Goal: Transaction & Acquisition: Purchase product/service

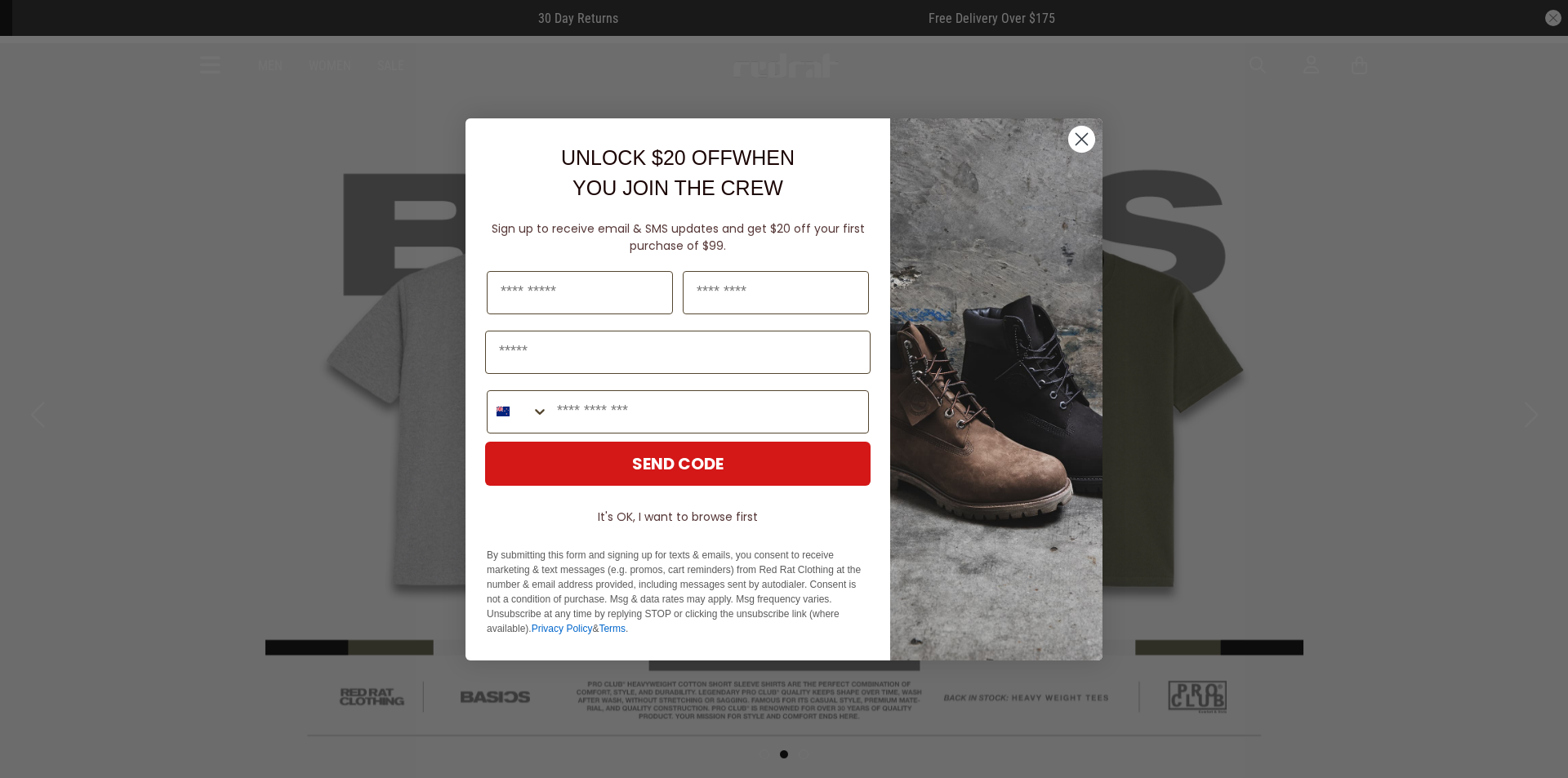
click at [1079, 148] on circle "Close dialog" at bounding box center [1081, 138] width 27 height 27
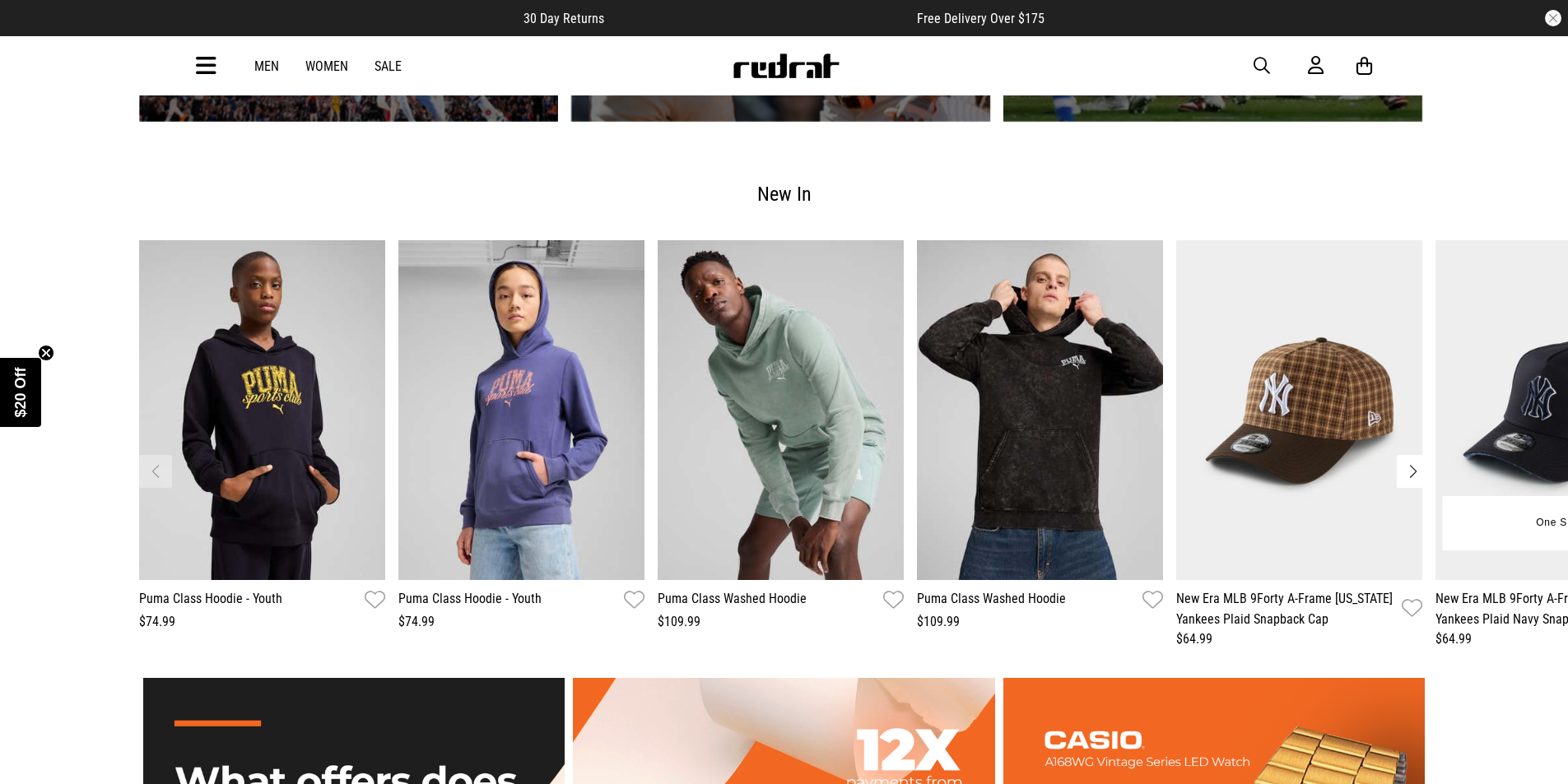
scroll to position [1975, 0]
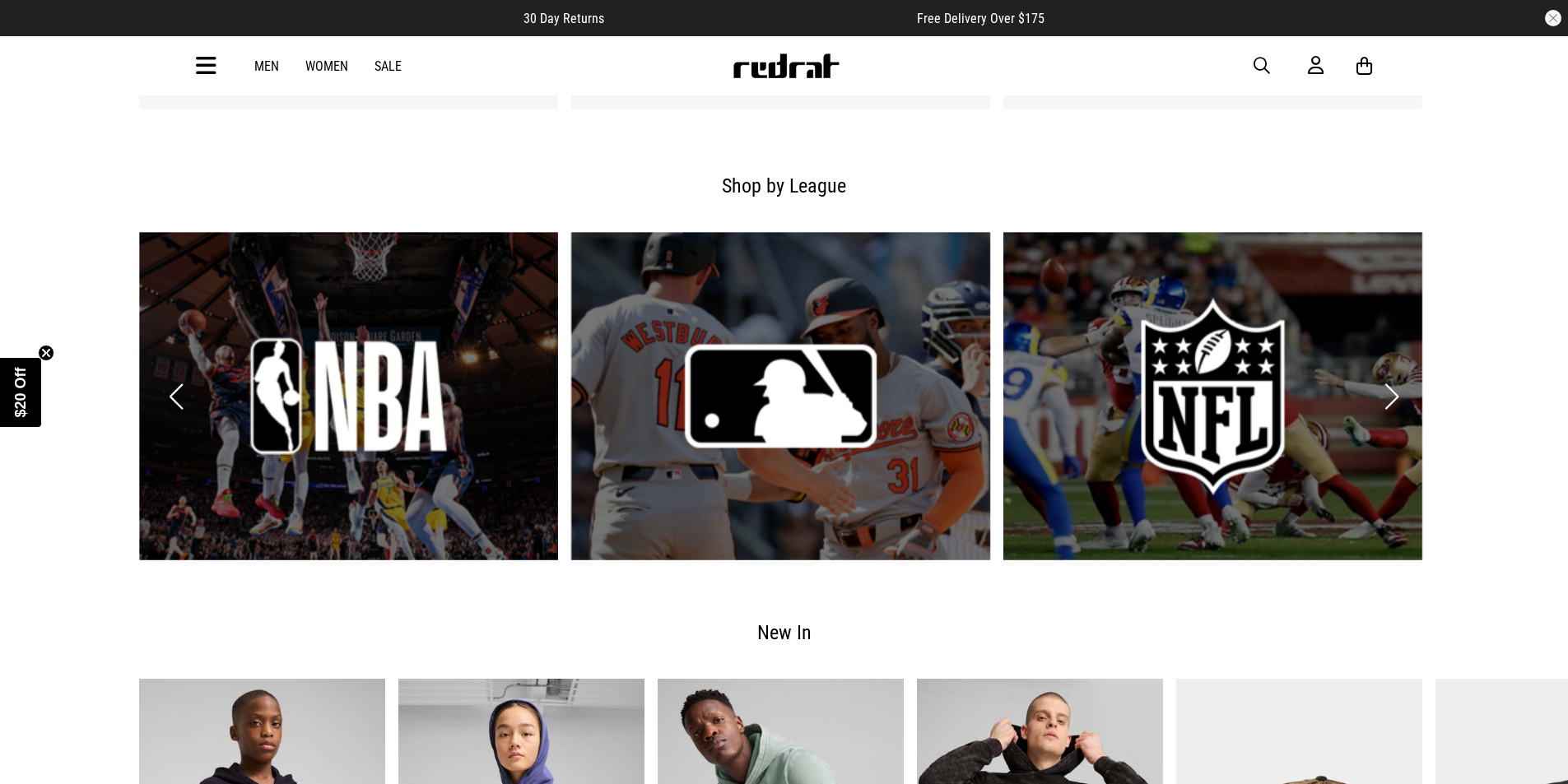
click at [294, 85] on div "Men Women Sale Sign in New Back Footwear Back Mens Back Womens Back Youth & Kid…" at bounding box center [784, 66] width 1201 height 59
click at [279, 74] on link "Men" at bounding box center [266, 67] width 25 height 15
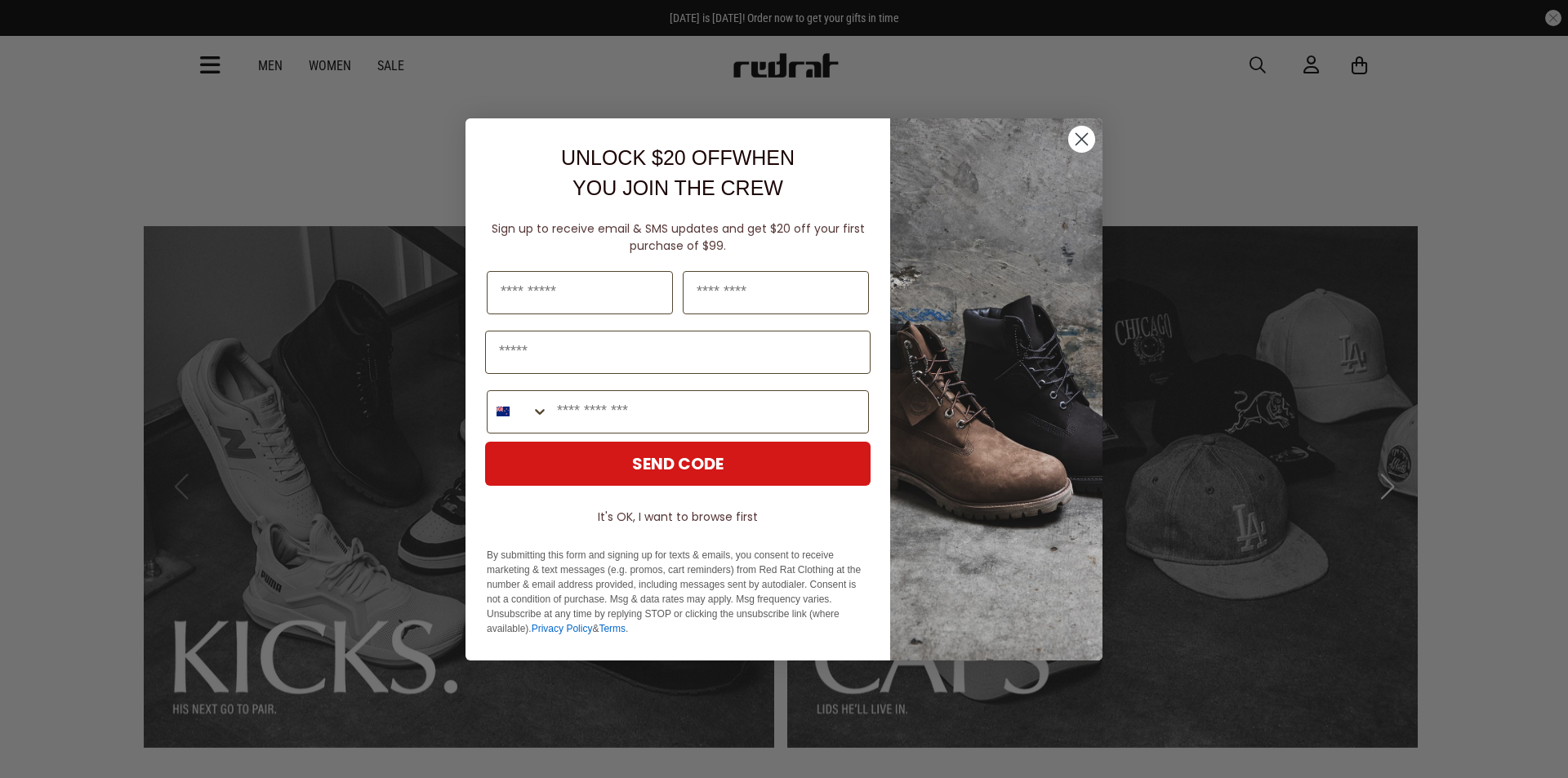
click at [1086, 138] on circle "Close dialog" at bounding box center [1081, 138] width 27 height 27
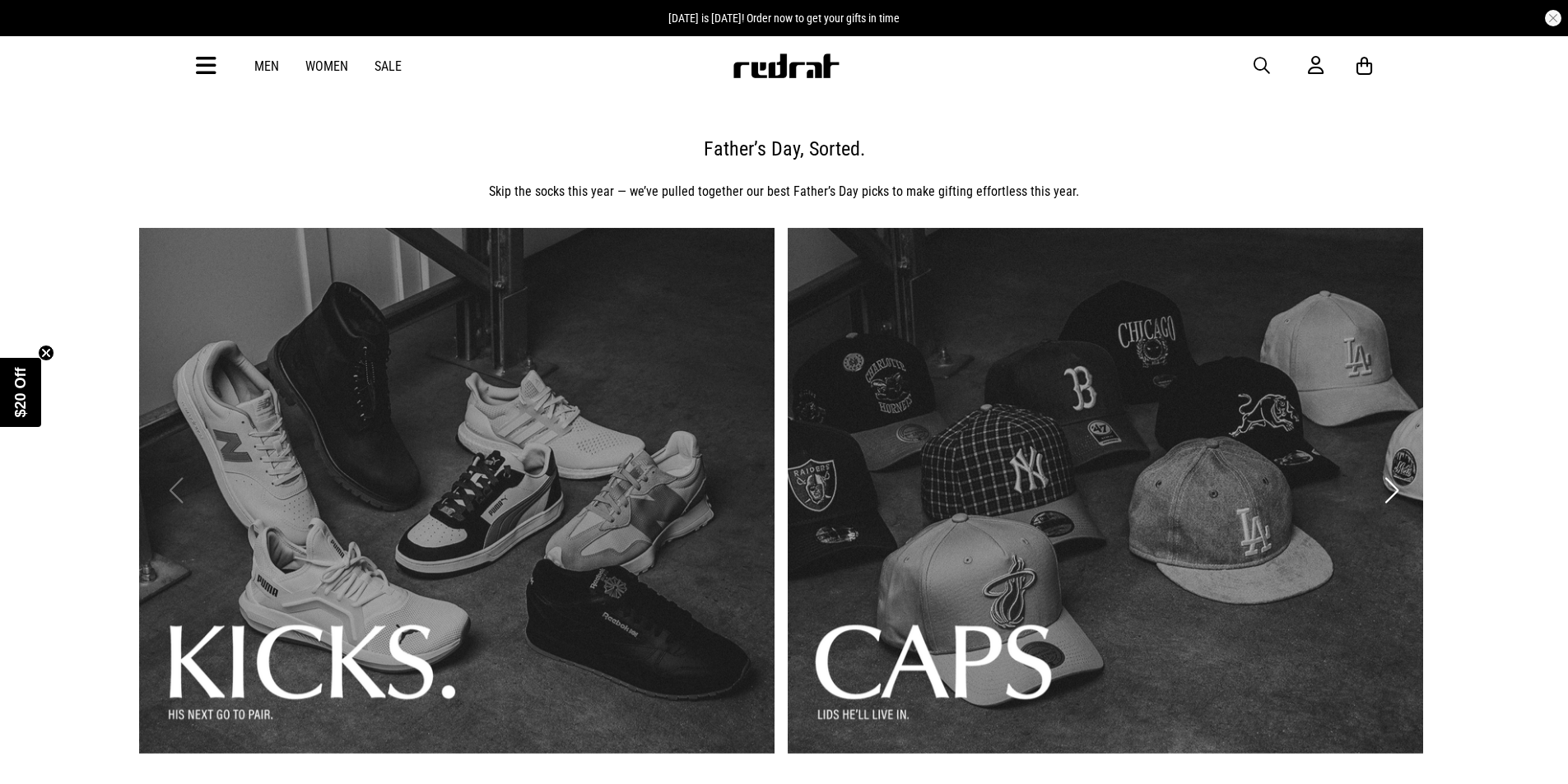
scroll to position [658, 0]
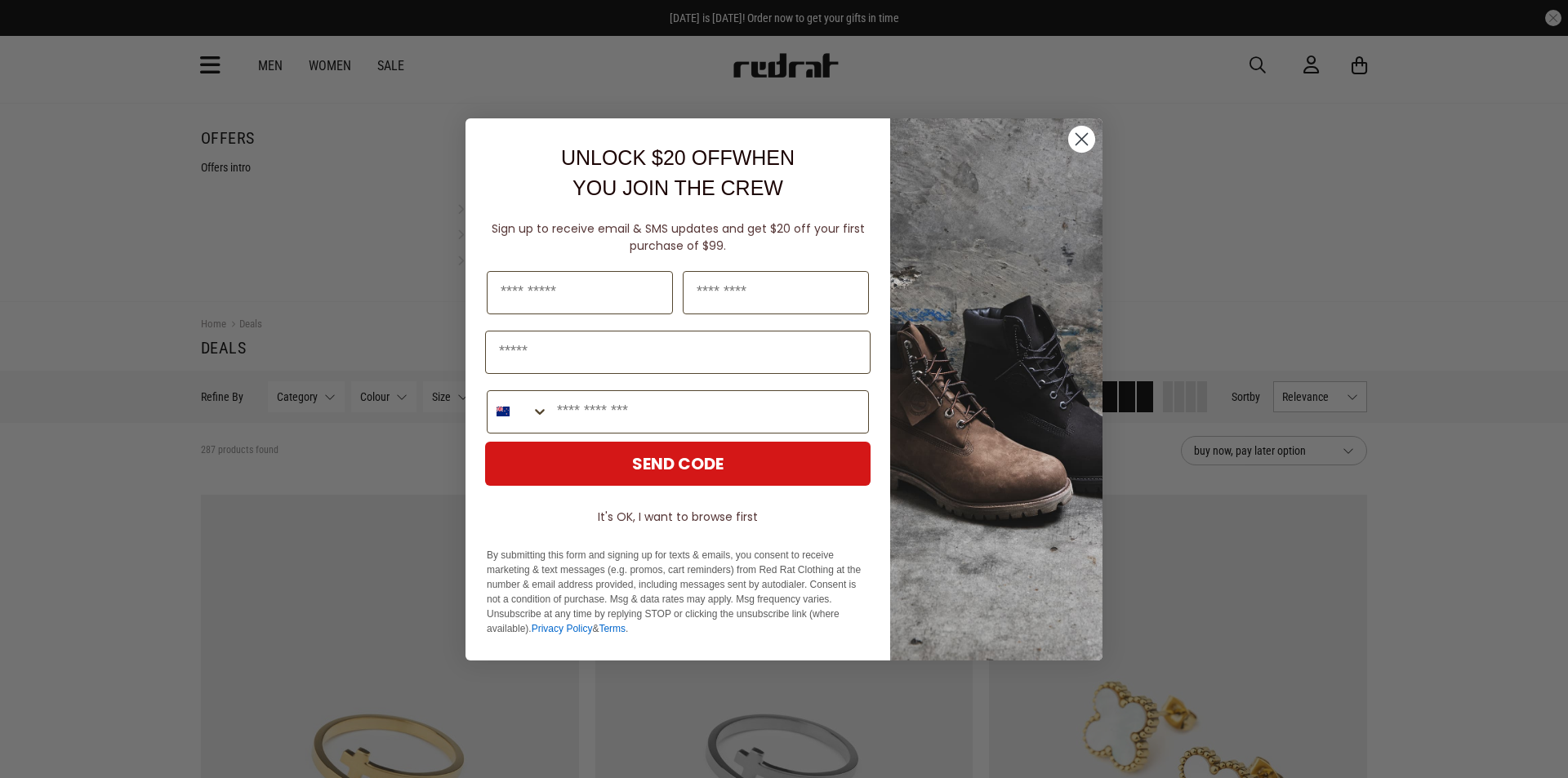
drag, startPoint x: 1083, startPoint y: 141, endPoint x: 1413, endPoint y: 422, distance: 433.4
click at [1084, 143] on icon "Close dialog" at bounding box center [1081, 139] width 29 height 29
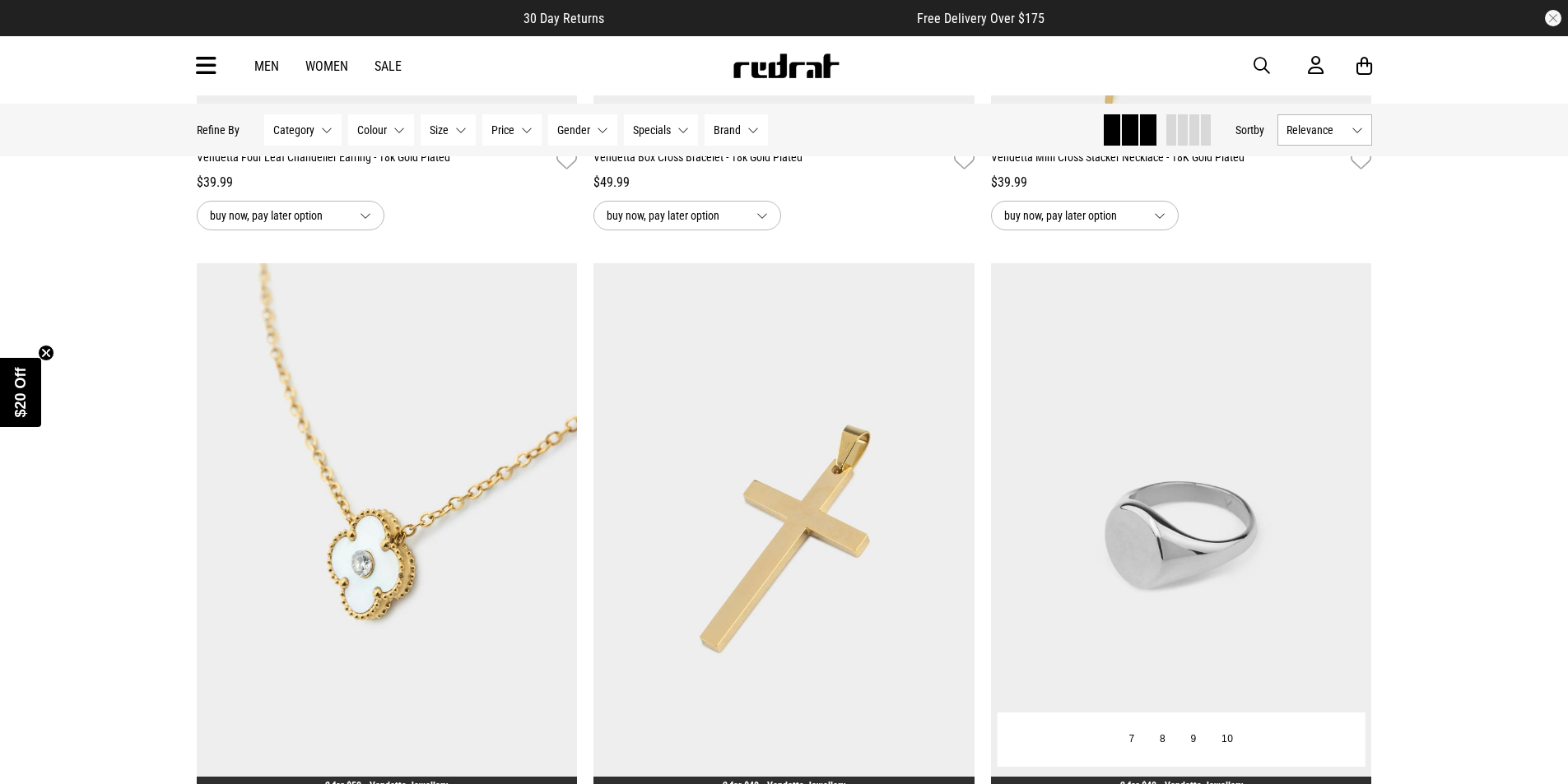
scroll to position [4829, 0]
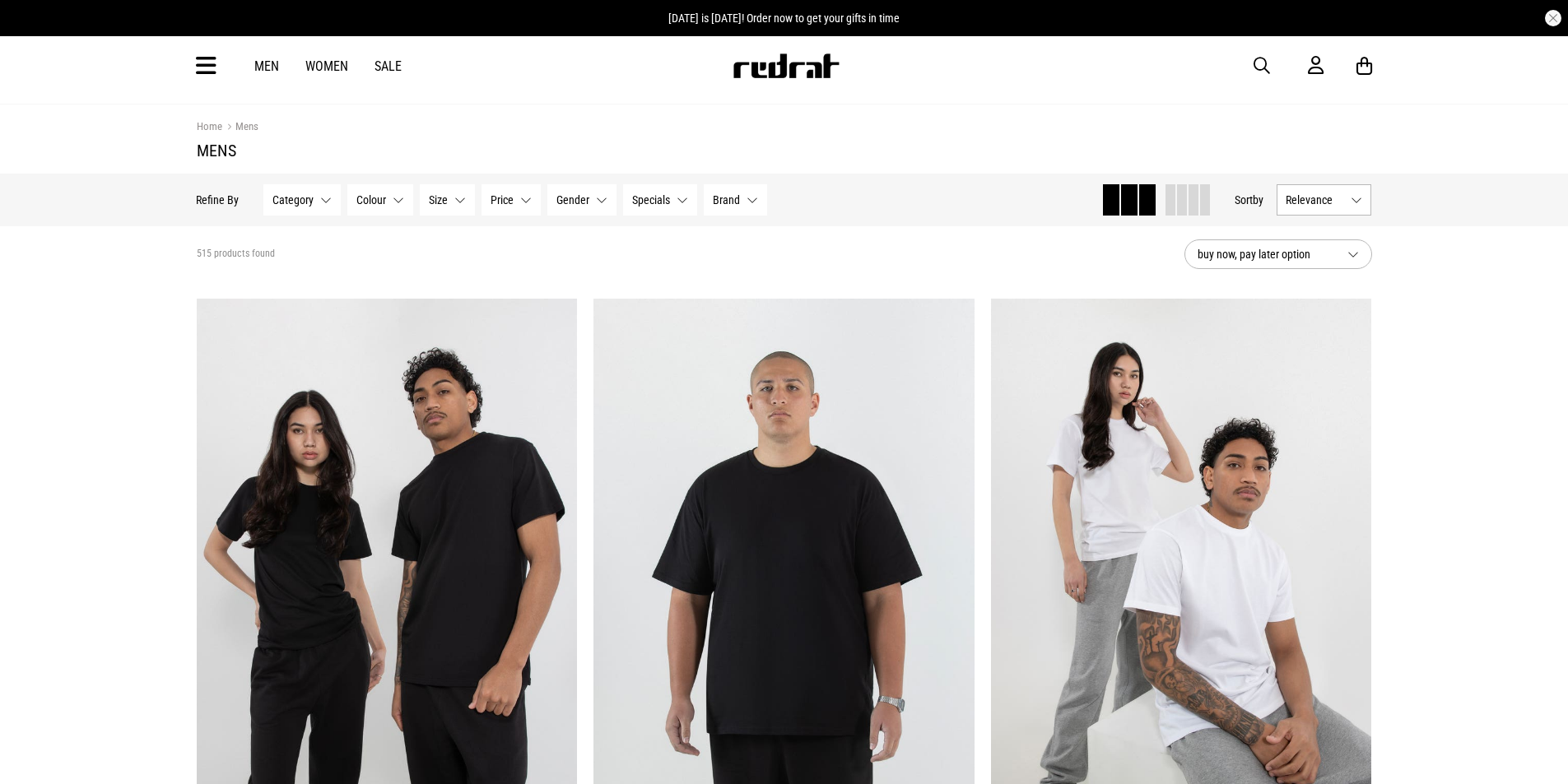
click at [213, 70] on icon at bounding box center [206, 67] width 20 height 27
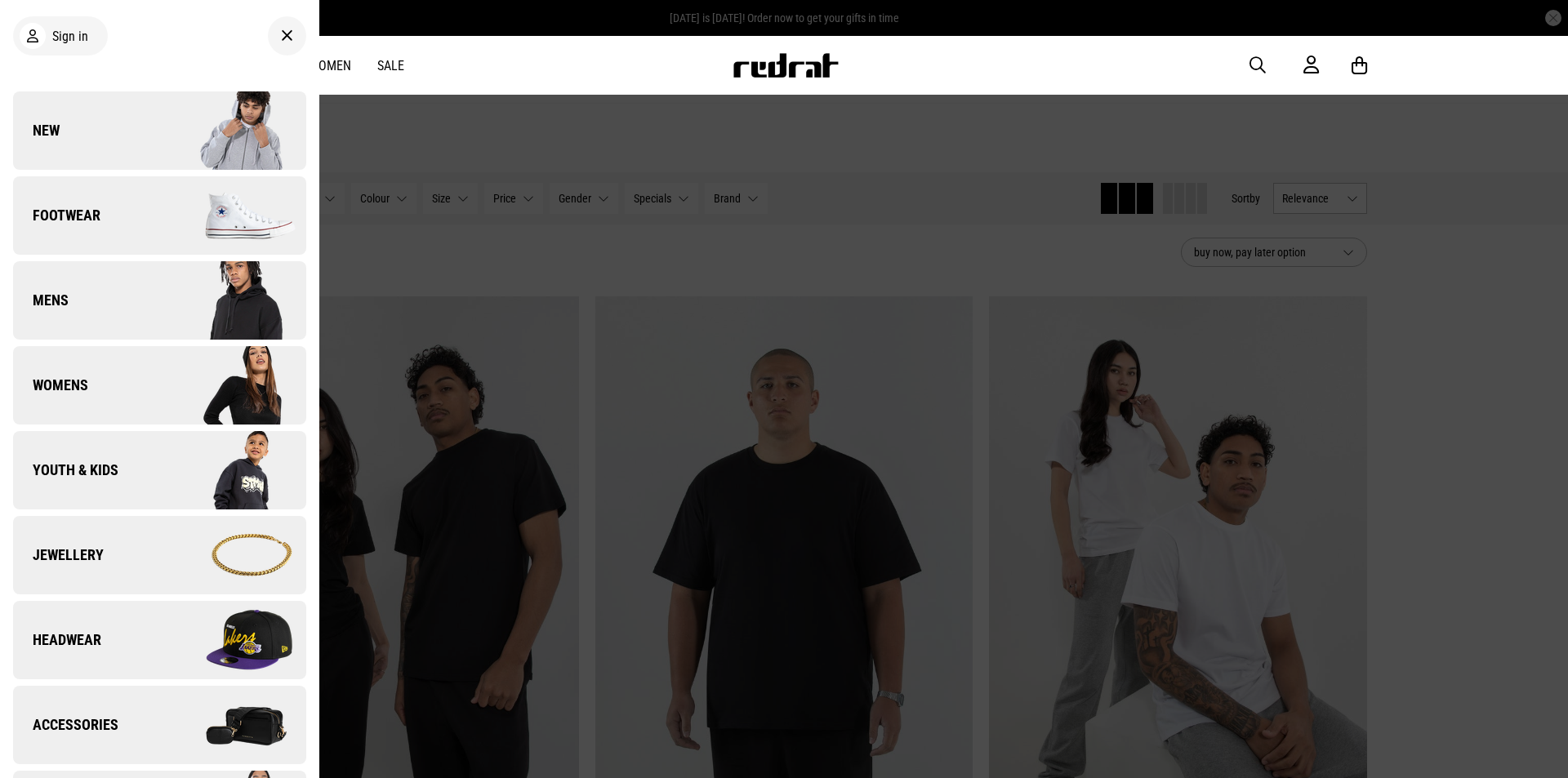
scroll to position [435, 0]
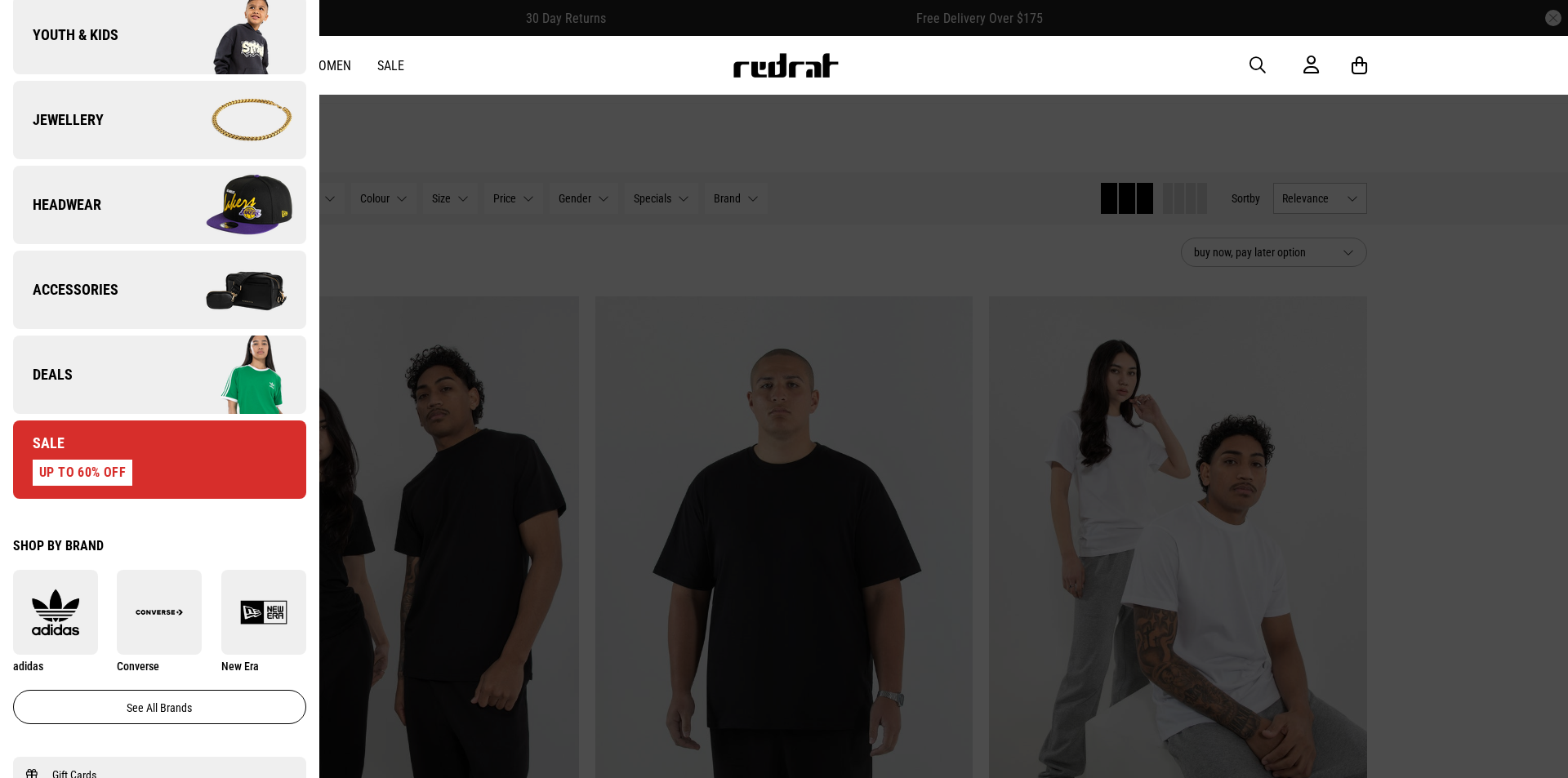
drag, startPoint x: 153, startPoint y: 386, endPoint x: 650, endPoint y: 340, distance: 499.1
click at [153, 244] on link "Headwear" at bounding box center [160, 205] width 293 height 79
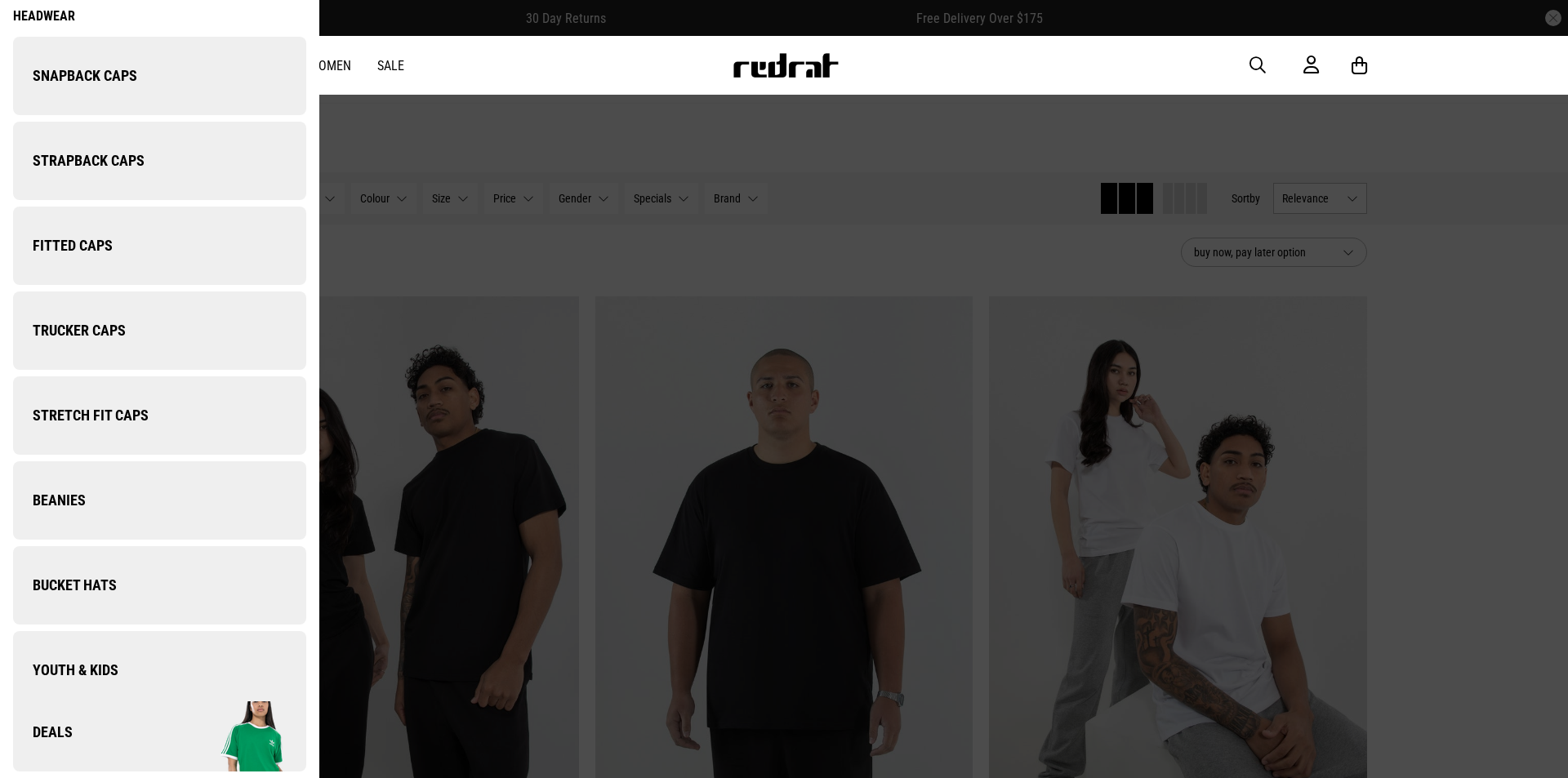
scroll to position [0, 0]
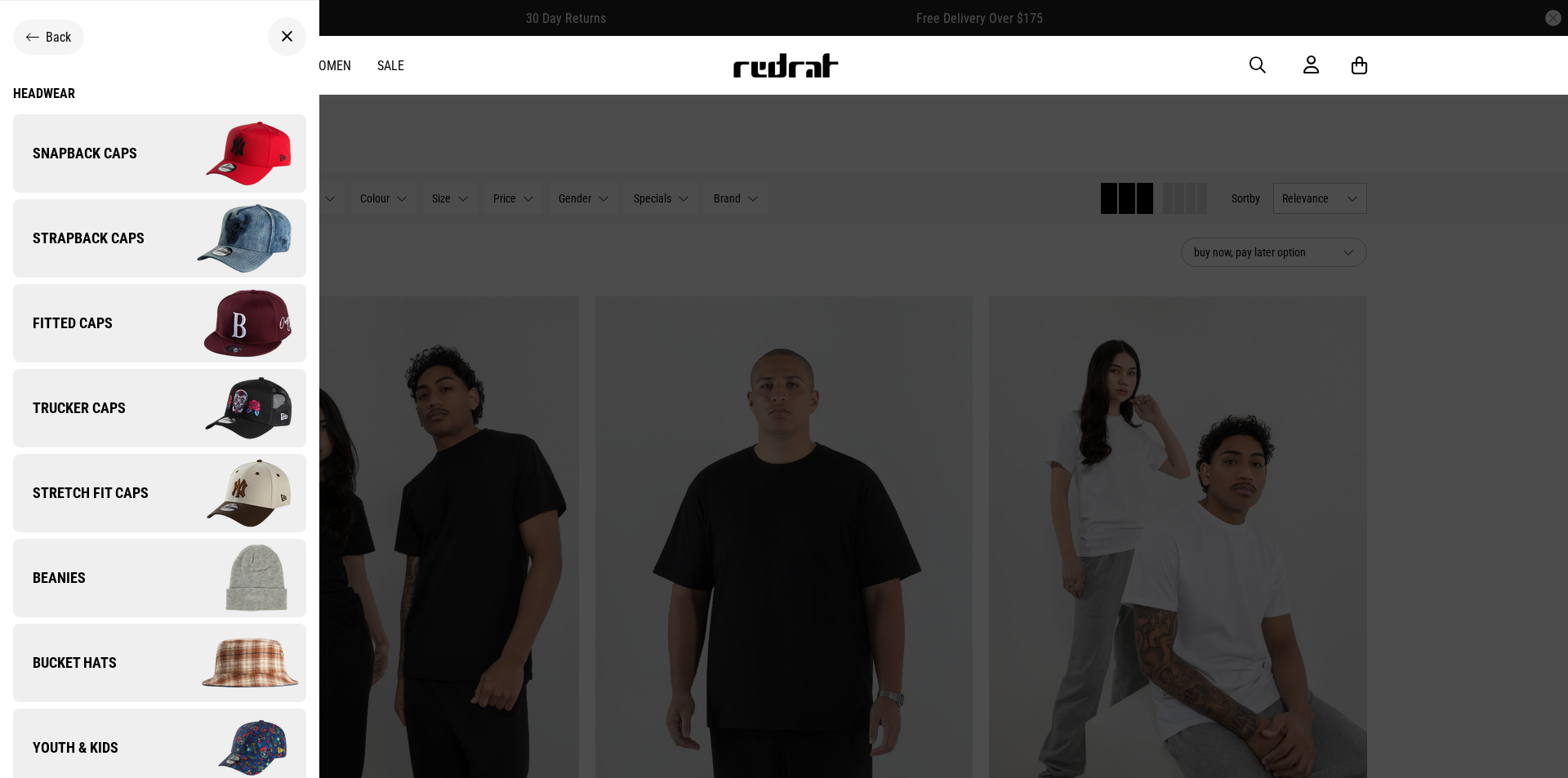
click at [113, 333] on span "Fitted Caps" at bounding box center [63, 323] width 100 height 19
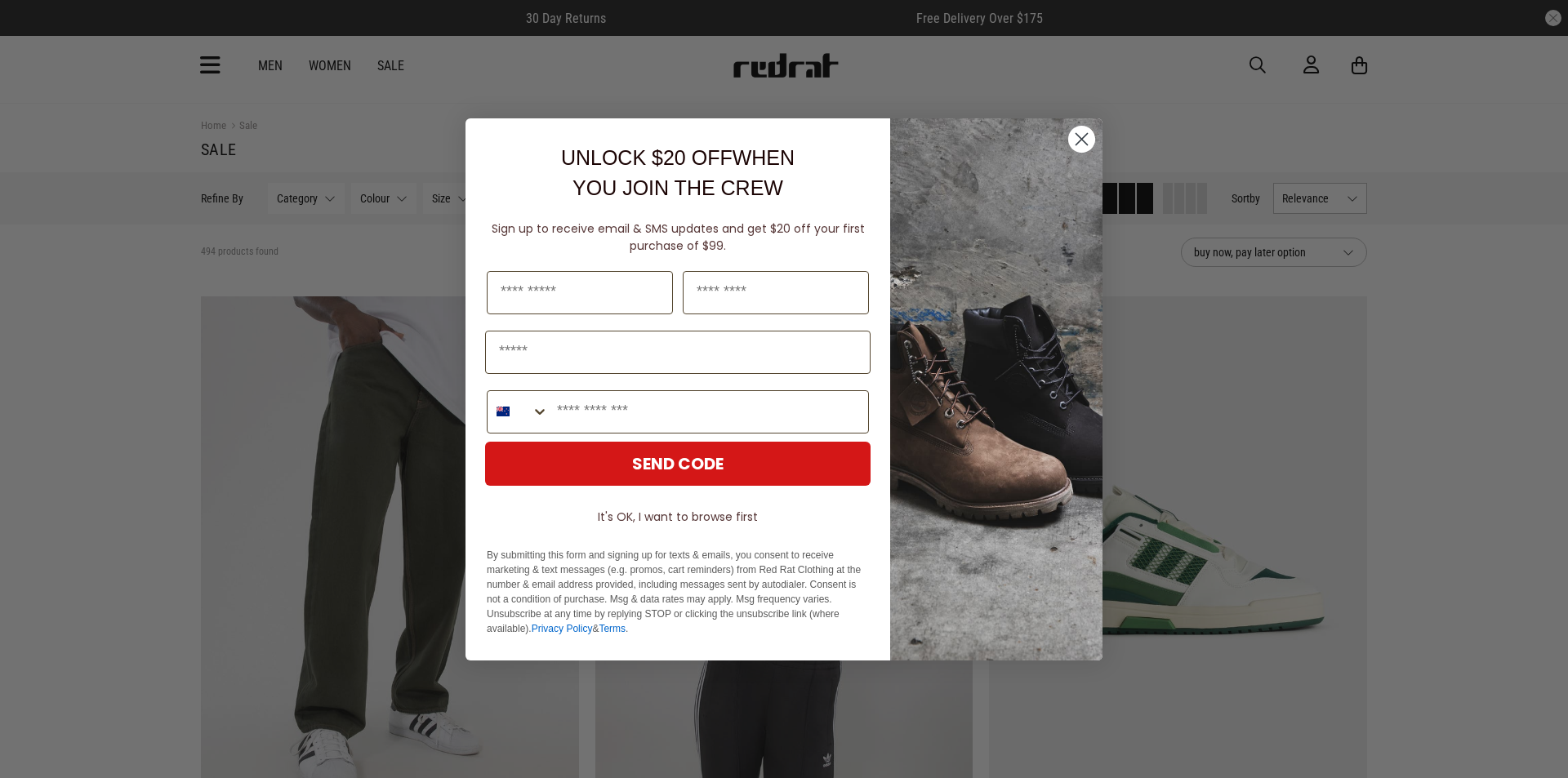
click at [1075, 141] on circle "Close dialog" at bounding box center [1081, 138] width 27 height 27
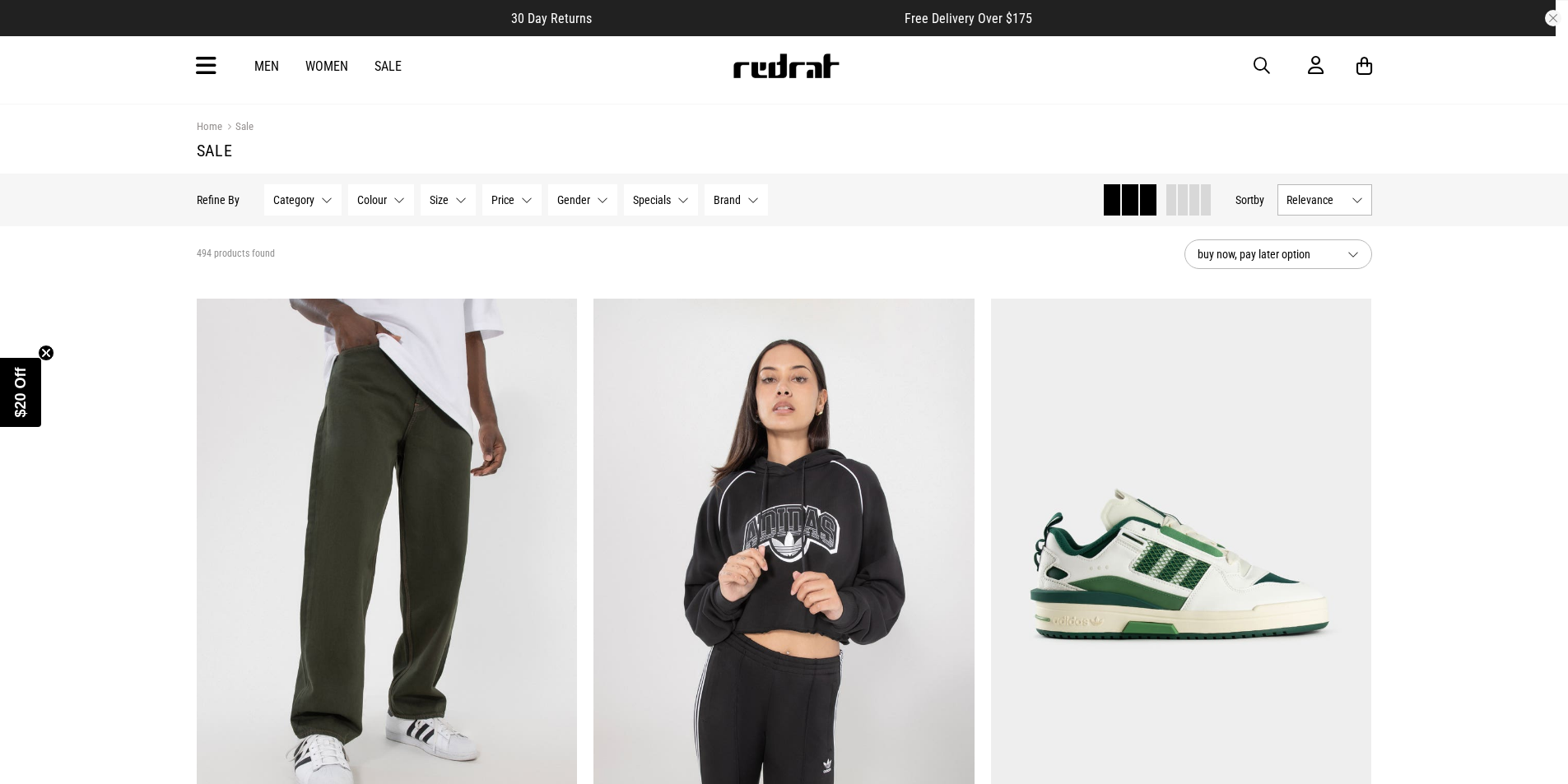
click at [1335, 215] on button "Relevance" at bounding box center [1325, 200] width 95 height 31
click at [1343, 306] on li "Price (Lowest)" at bounding box center [1325, 292] width 93 height 31
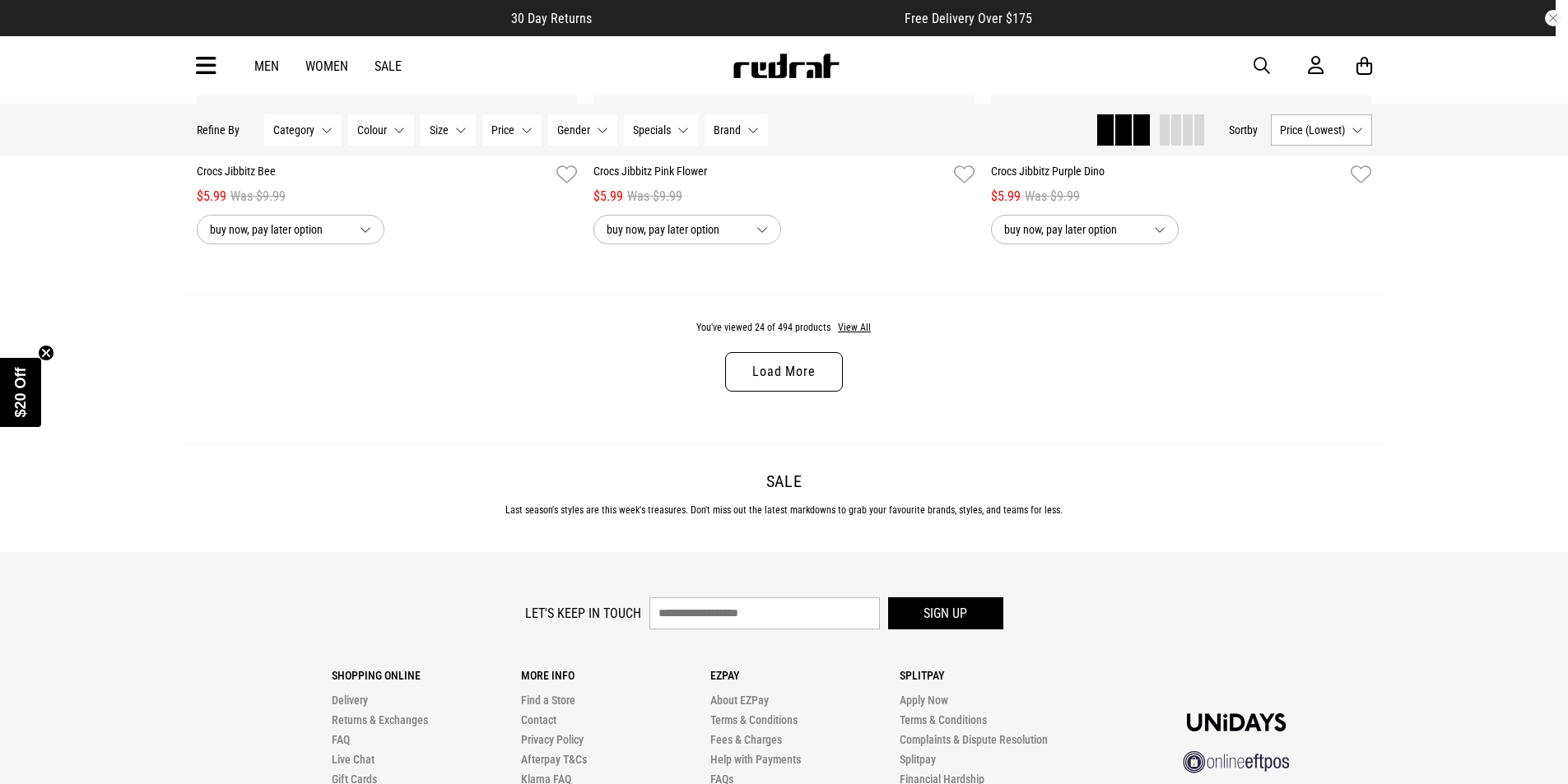
scroll to position [5705, 0]
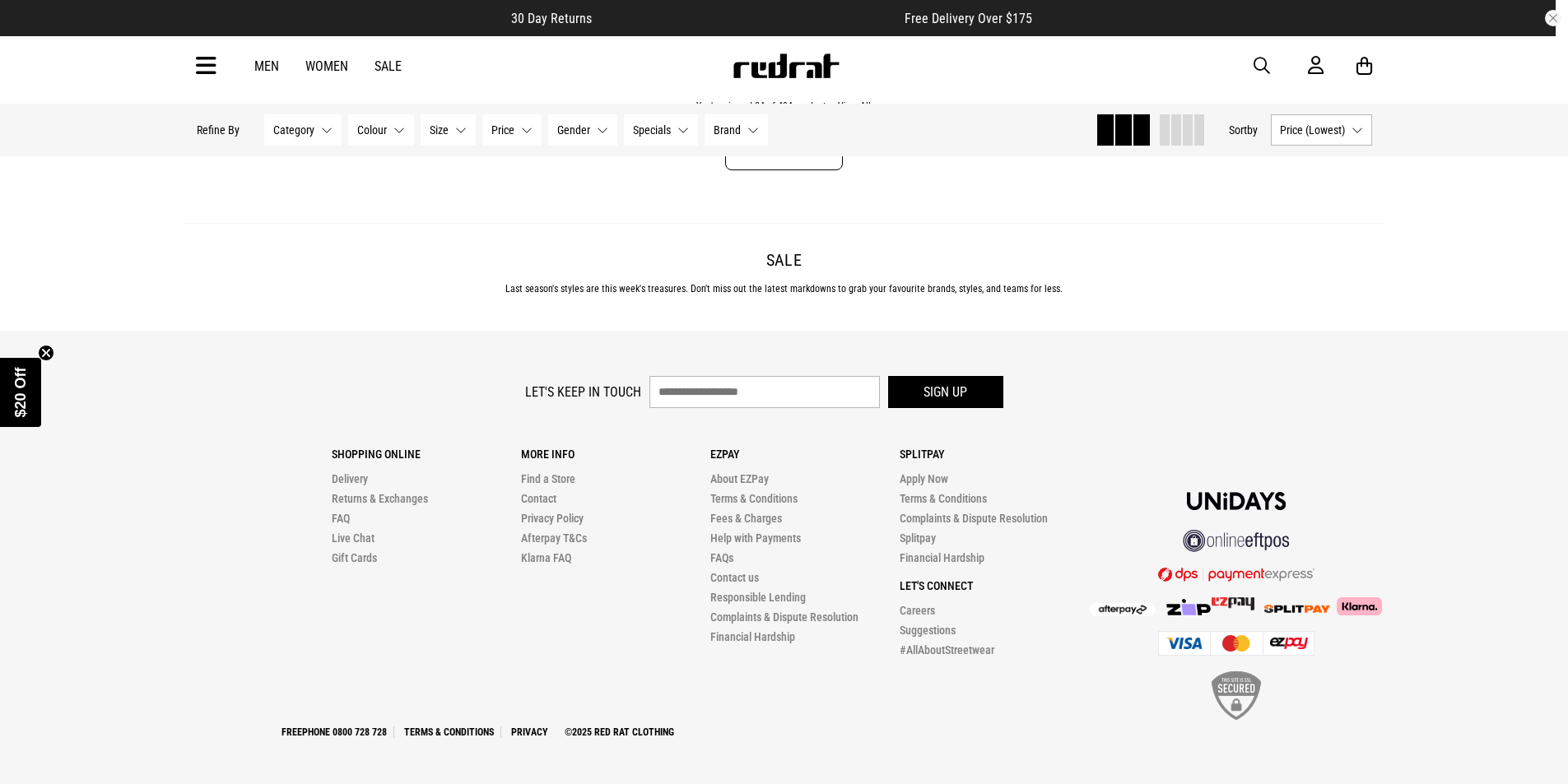
click at [817, 170] on link "Load More" at bounding box center [783, 151] width 117 height 40
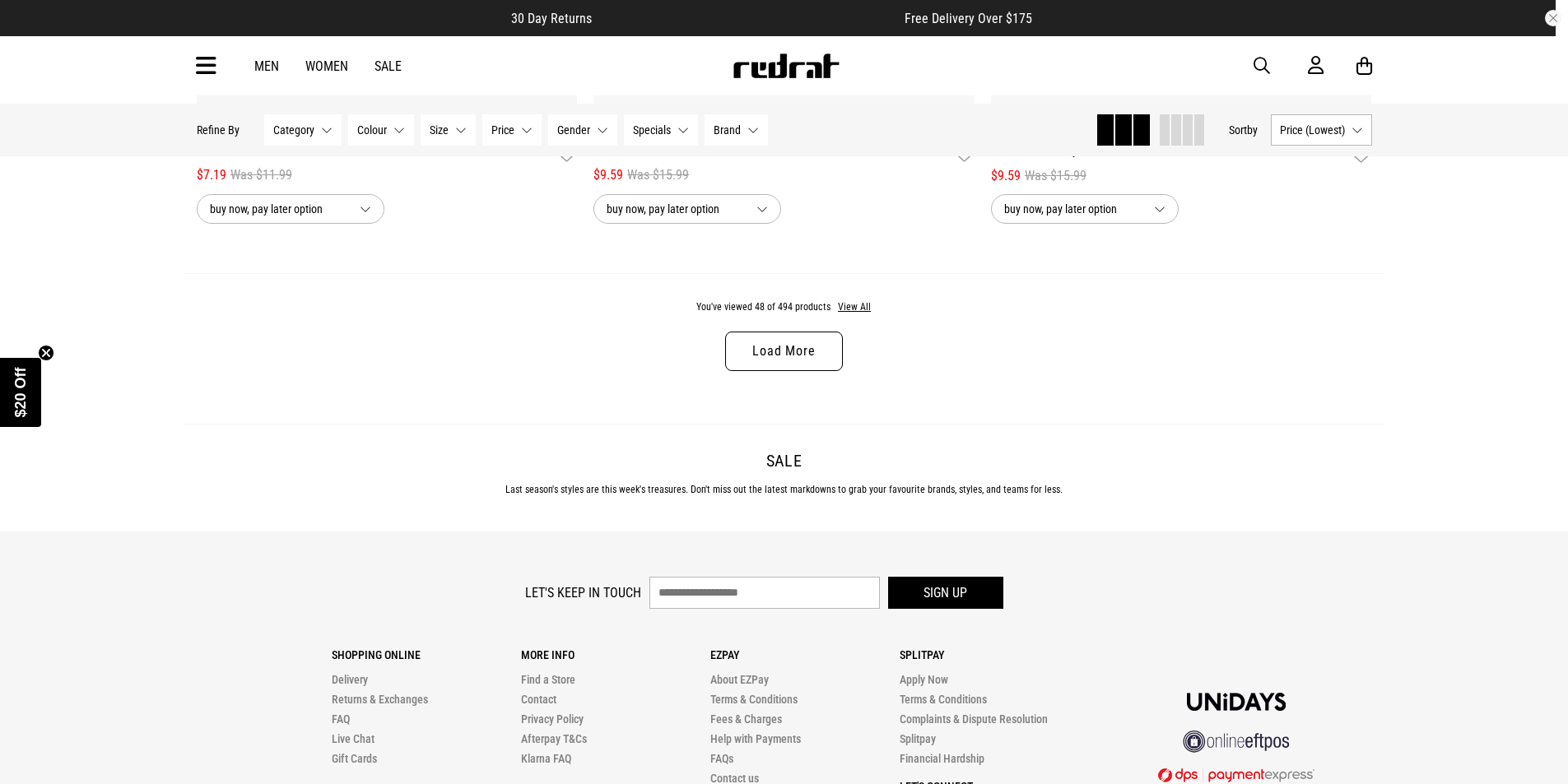
scroll to position [11412, 0]
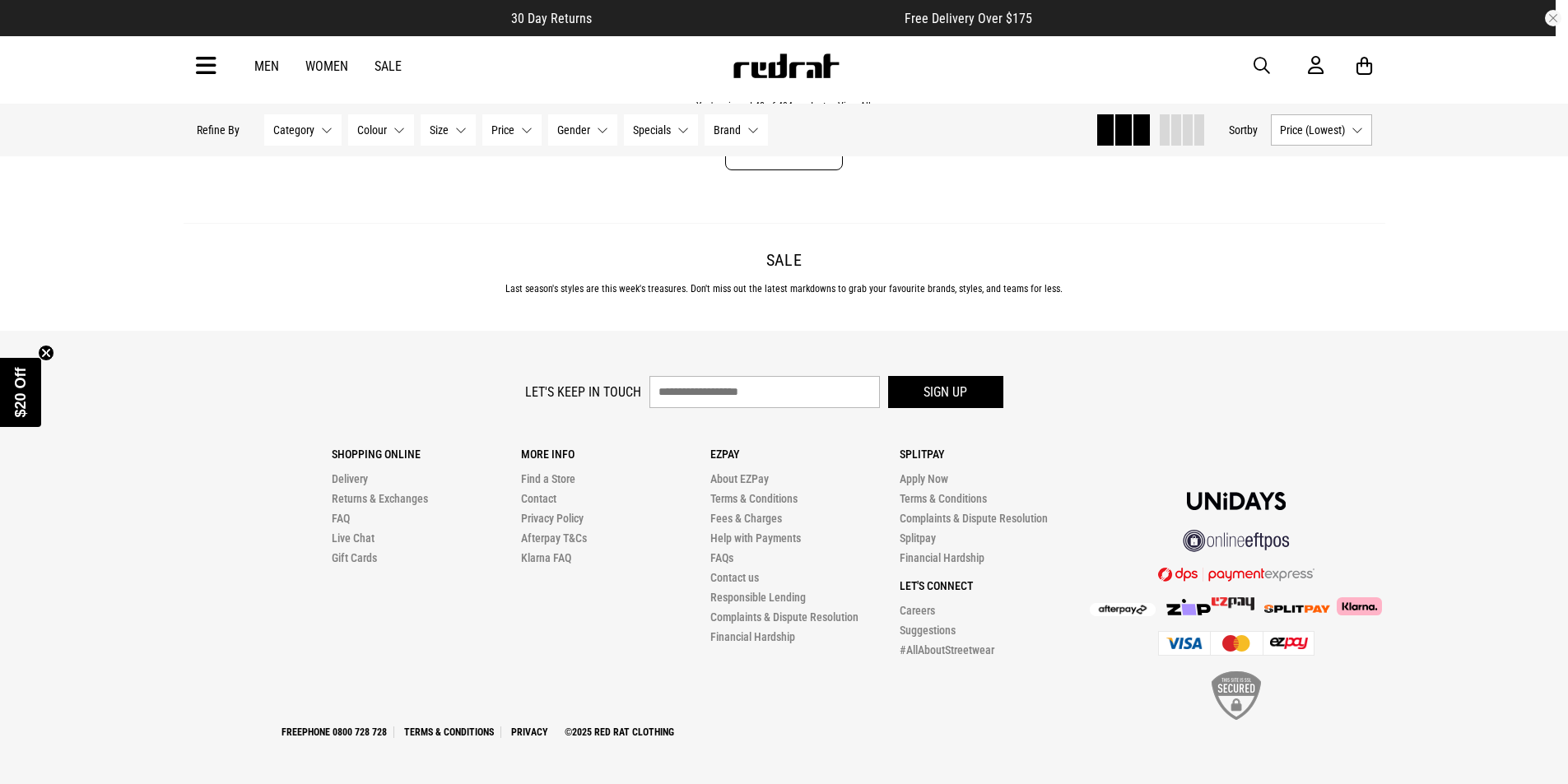
click at [827, 170] on link "Load More" at bounding box center [783, 151] width 117 height 40
click at [795, 170] on link "Load More" at bounding box center [783, 151] width 117 height 40
drag, startPoint x: 805, startPoint y: 596, endPoint x: 1063, endPoint y: 588, distance: 258.1
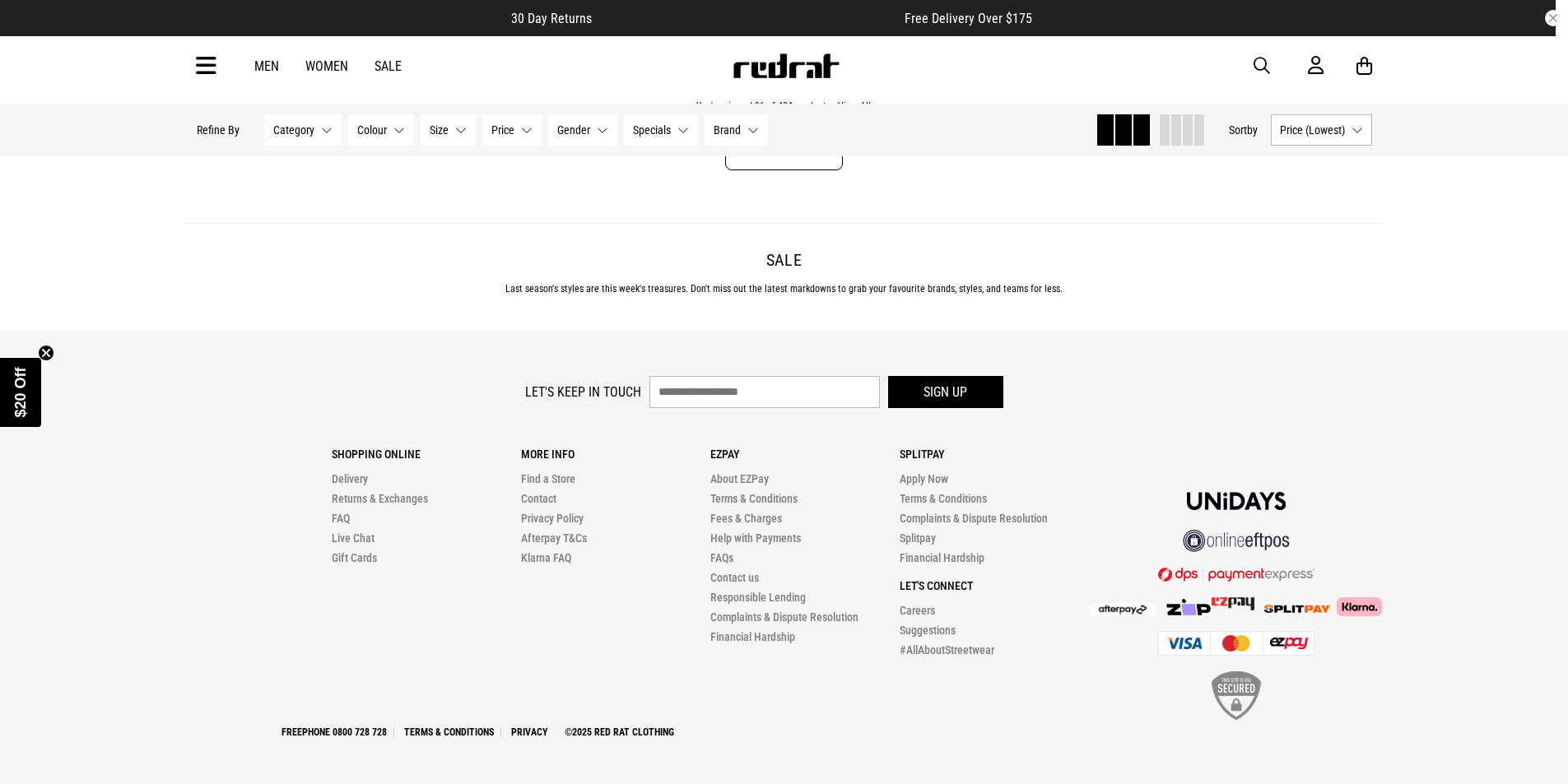
click at [806, 170] on link "Load More" at bounding box center [783, 151] width 117 height 40
click at [331, 132] on button "Category None selected" at bounding box center [303, 129] width 77 height 31
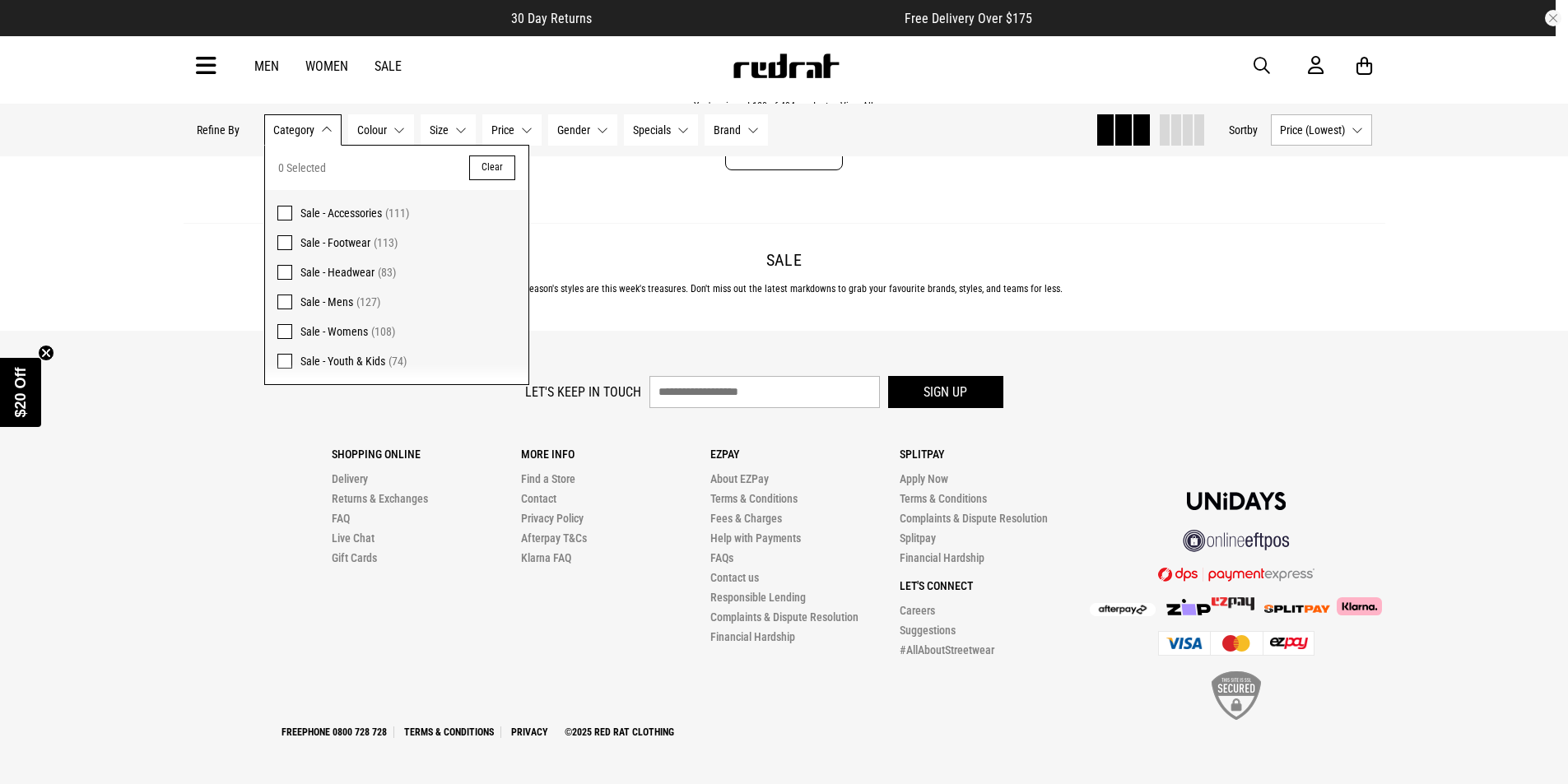
click at [293, 220] on span at bounding box center [284, 212] width 14 height 14
click at [1453, 381] on footer "Let's keep in touch Sign up Shopping Online Delivery Returns & Exchanges FAQ Li…" at bounding box center [784, 558] width 1568 height 454
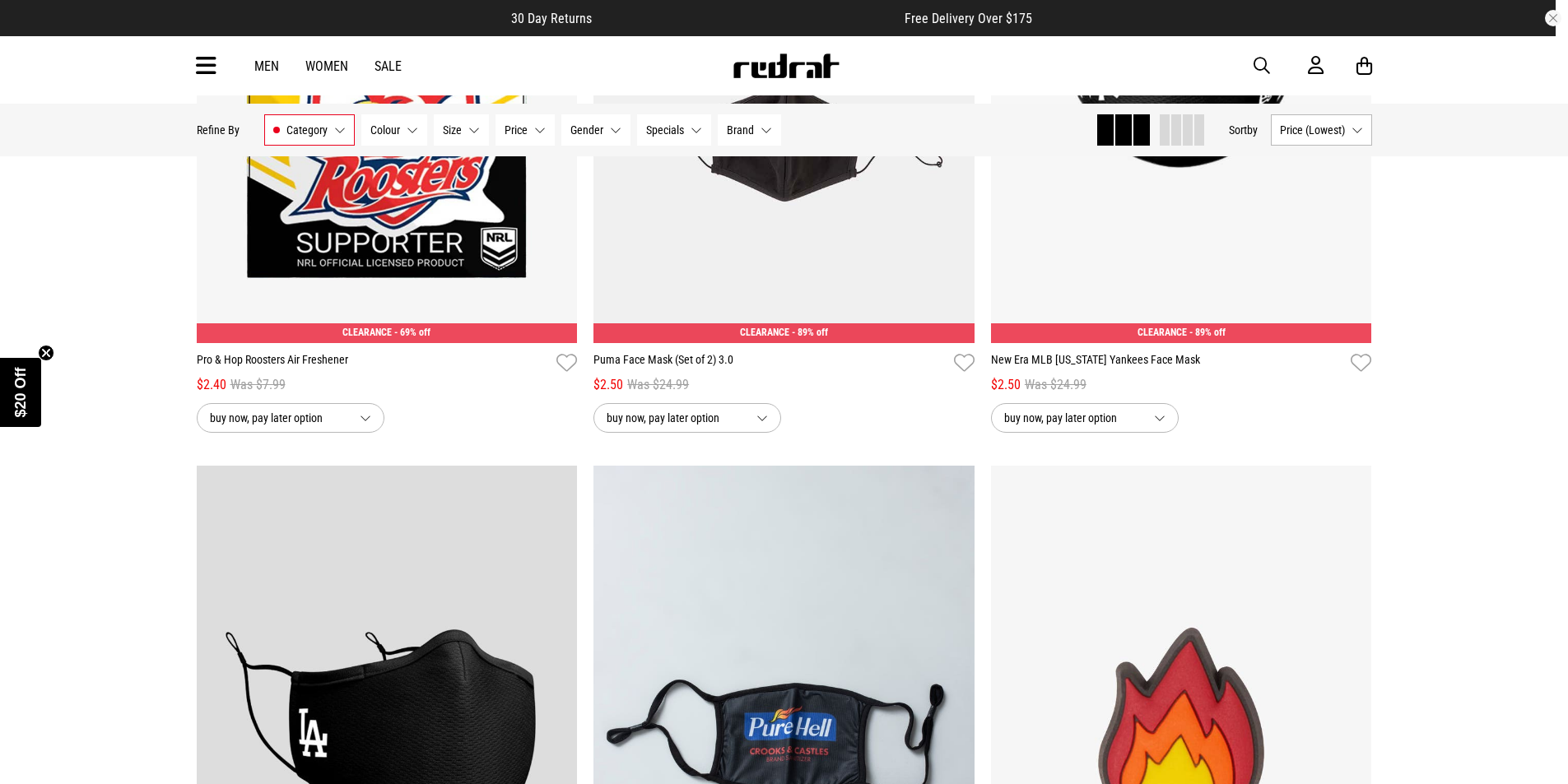
scroll to position [0, 0]
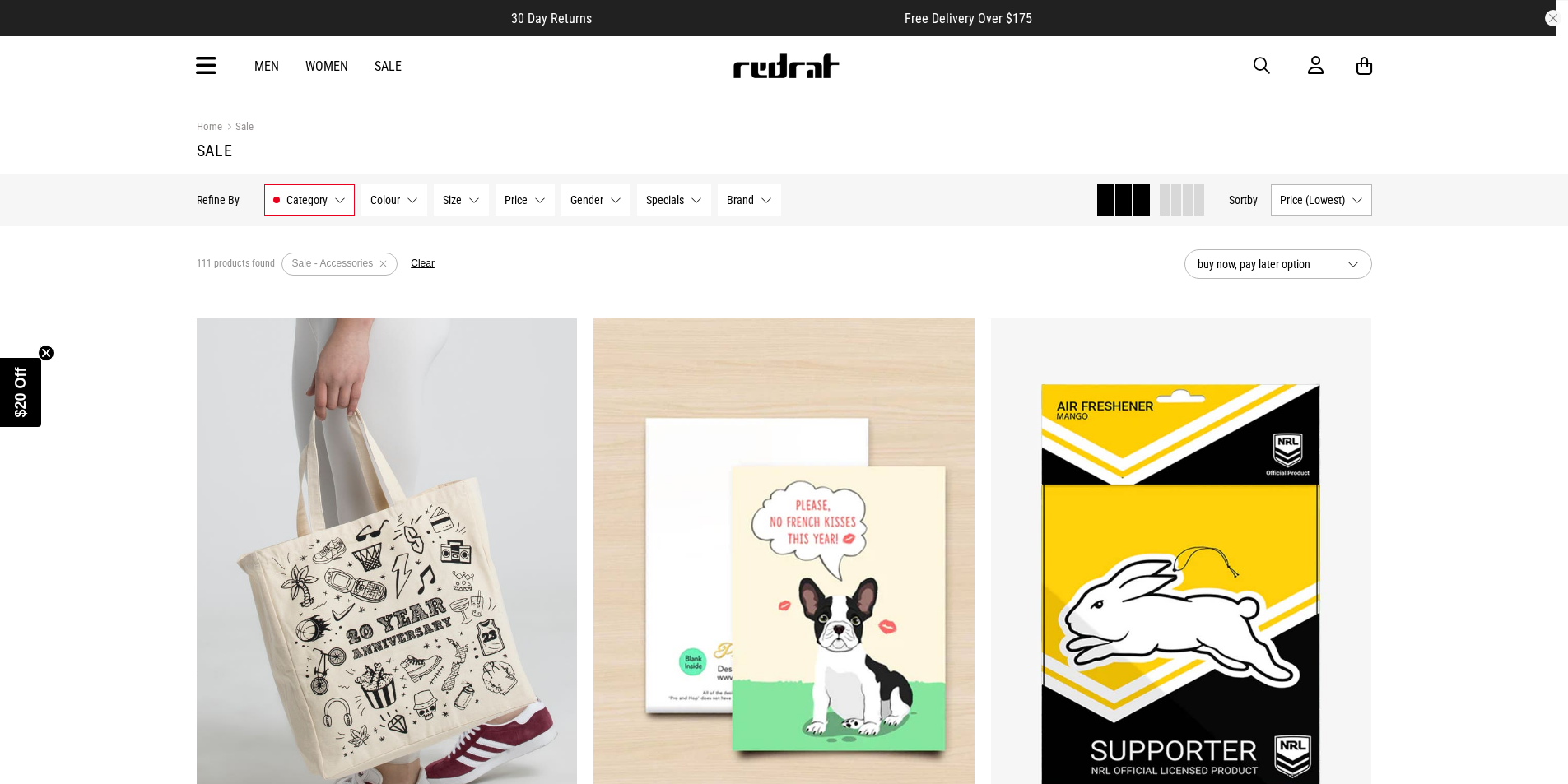
click at [327, 207] on span "Category" at bounding box center [307, 200] width 42 height 14
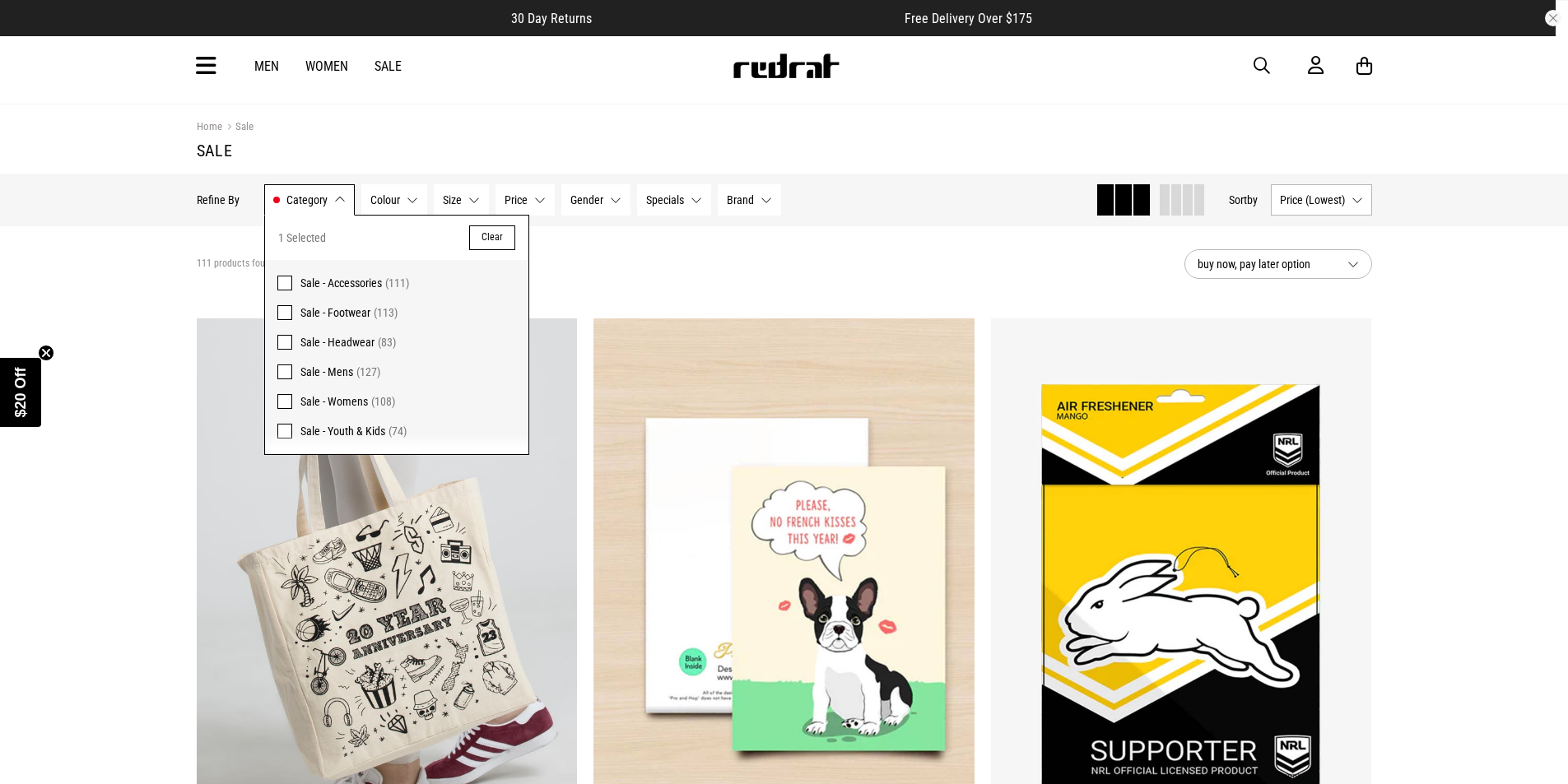
click at [286, 350] on span at bounding box center [284, 342] width 14 height 14
click at [292, 291] on span at bounding box center [284, 283] width 14 height 14
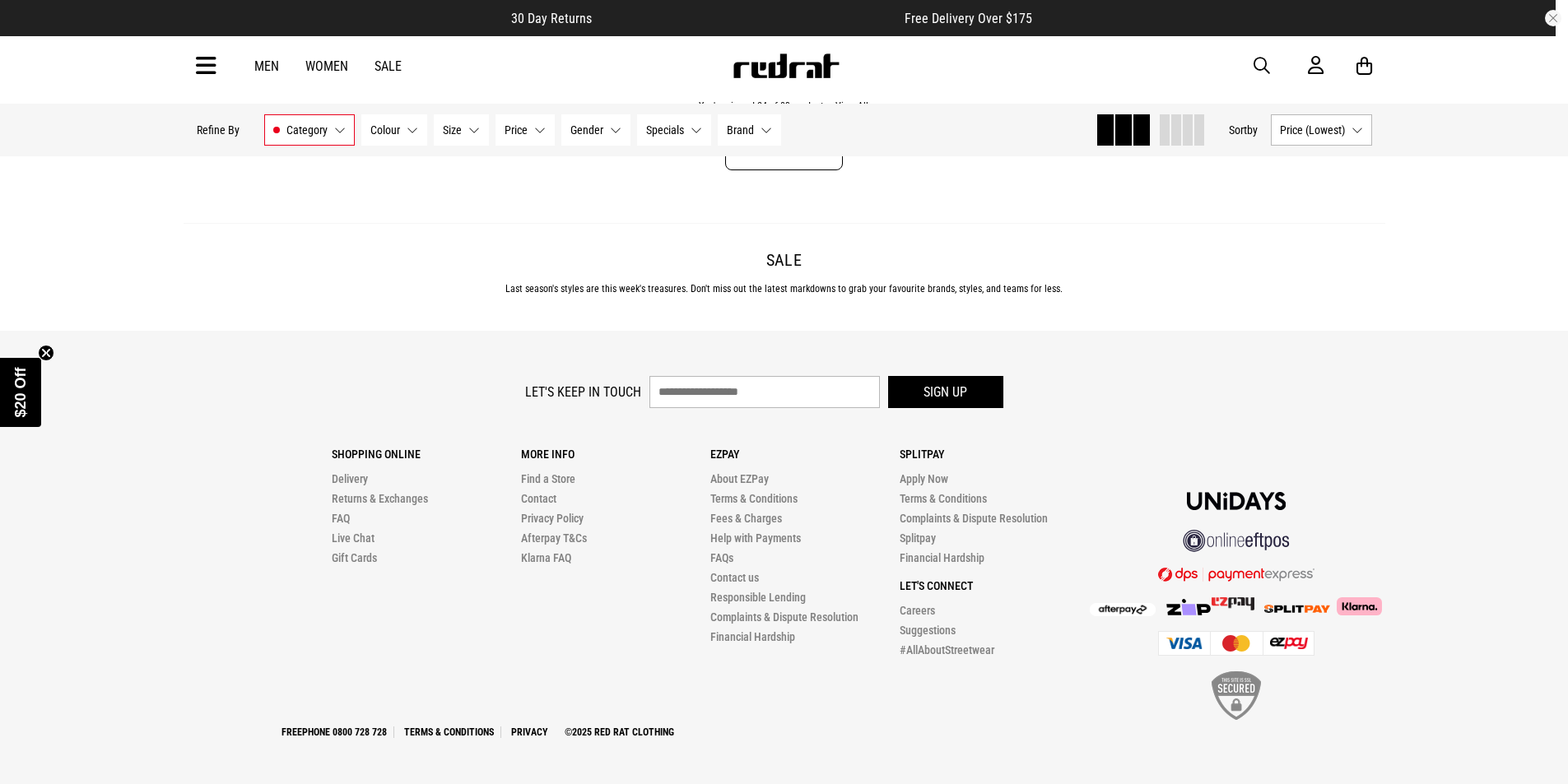
scroll to position [5925, 0]
click at [795, 170] on link "Load More" at bounding box center [783, 151] width 117 height 40
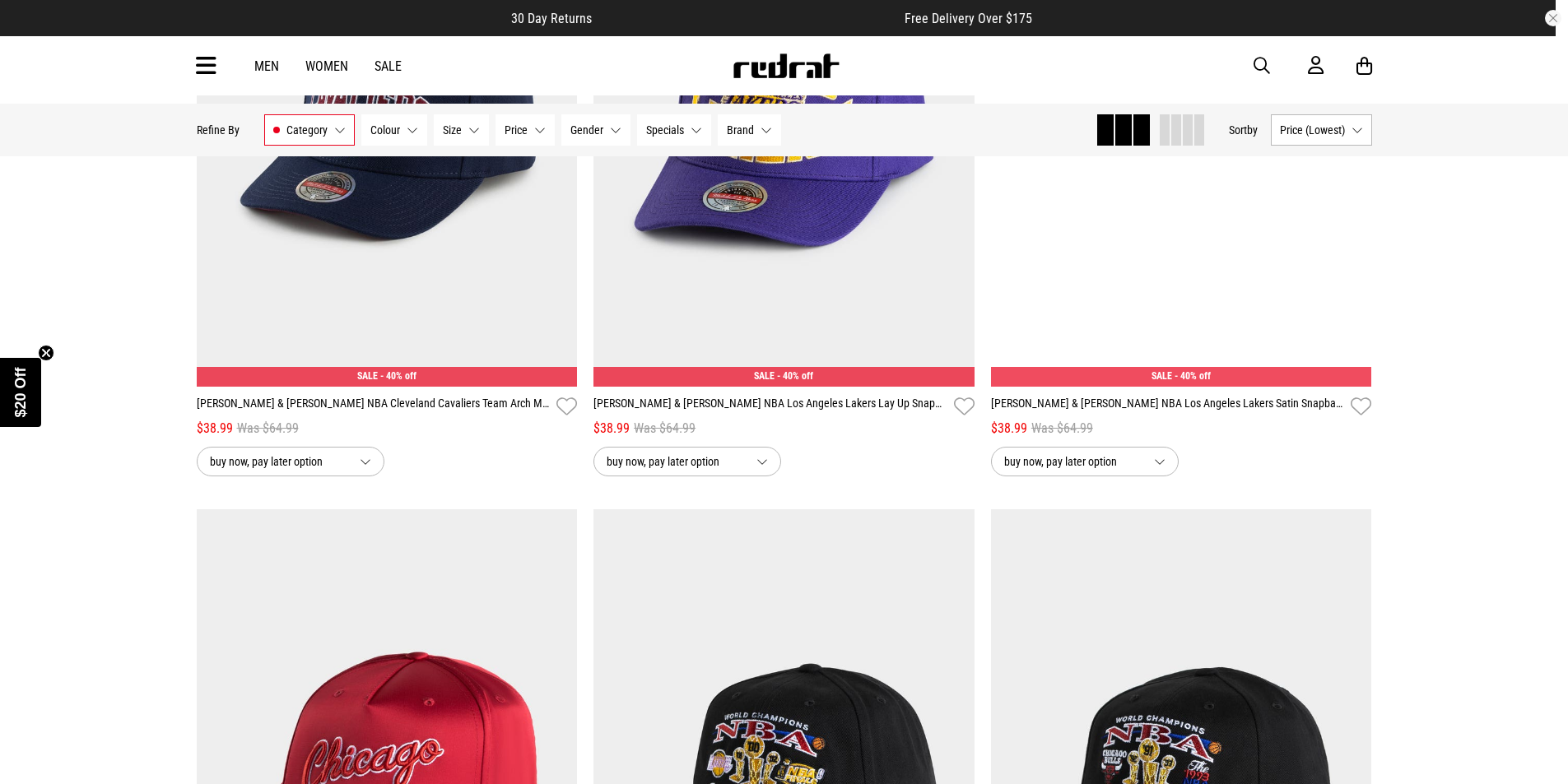
scroll to position [7242, 0]
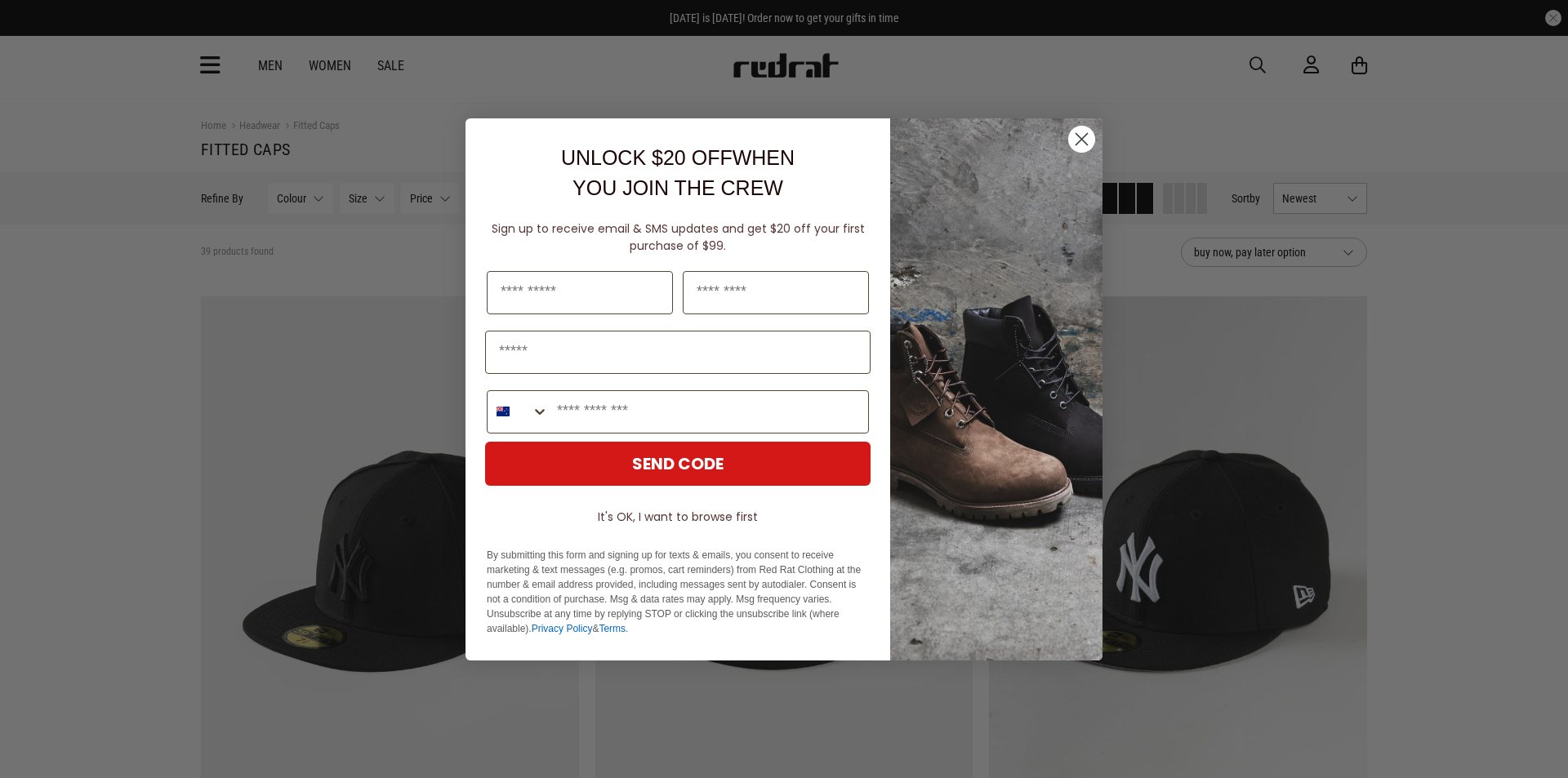
click at [1080, 136] on circle "Close dialog" at bounding box center [1081, 138] width 27 height 27
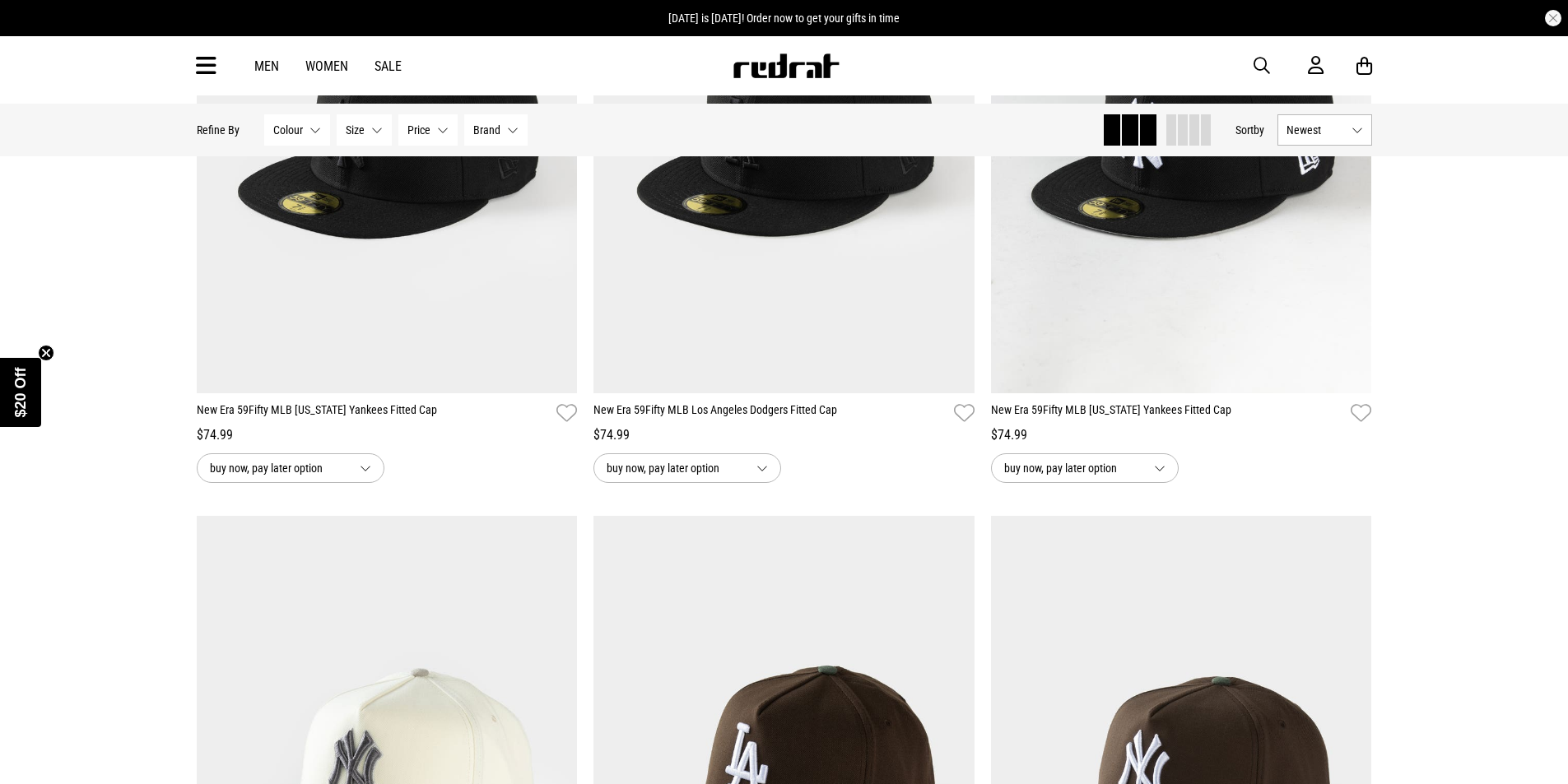
scroll to position [878, 0]
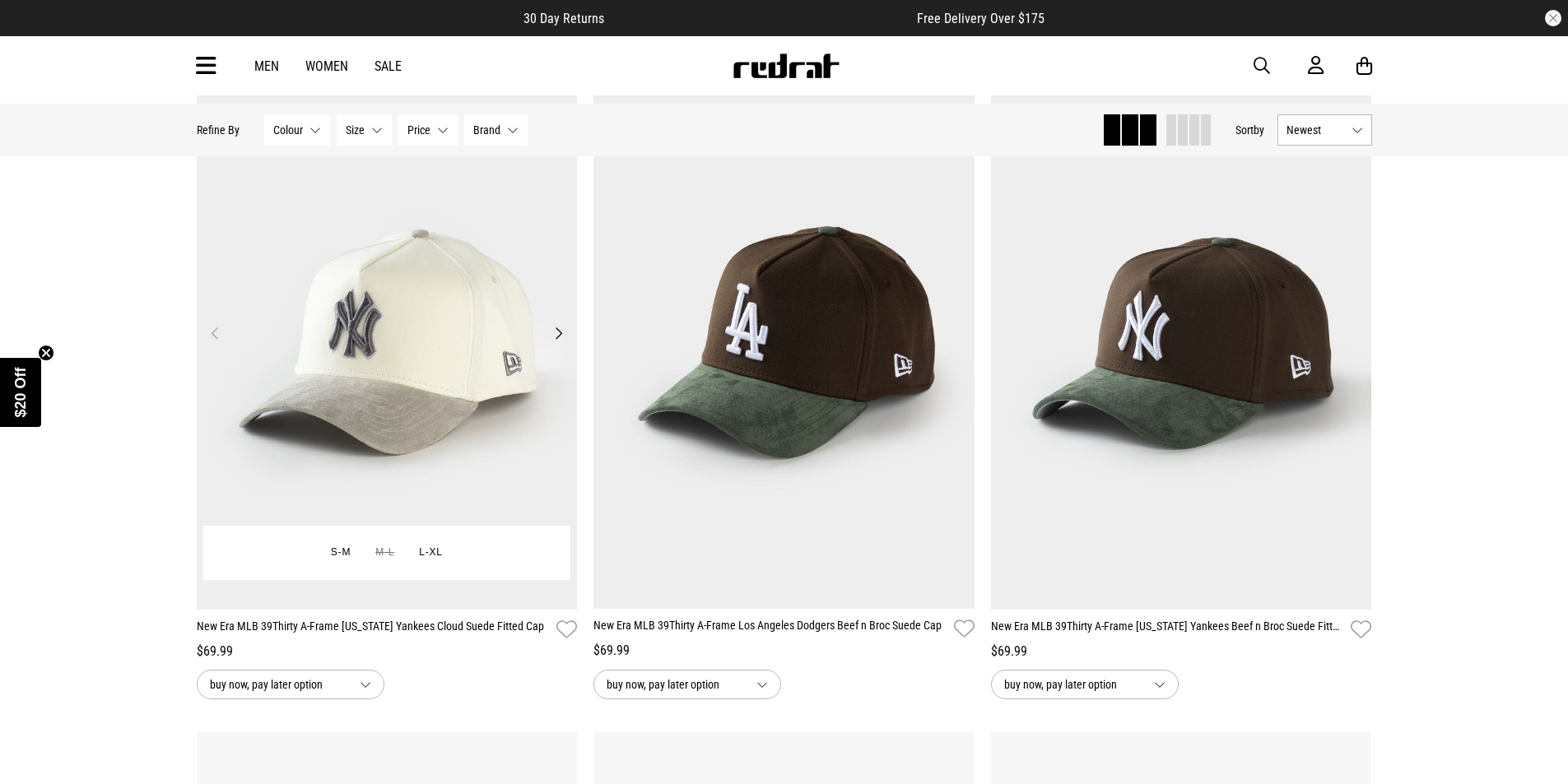
click at [548, 343] on button "Next" at bounding box center [558, 333] width 20 height 19
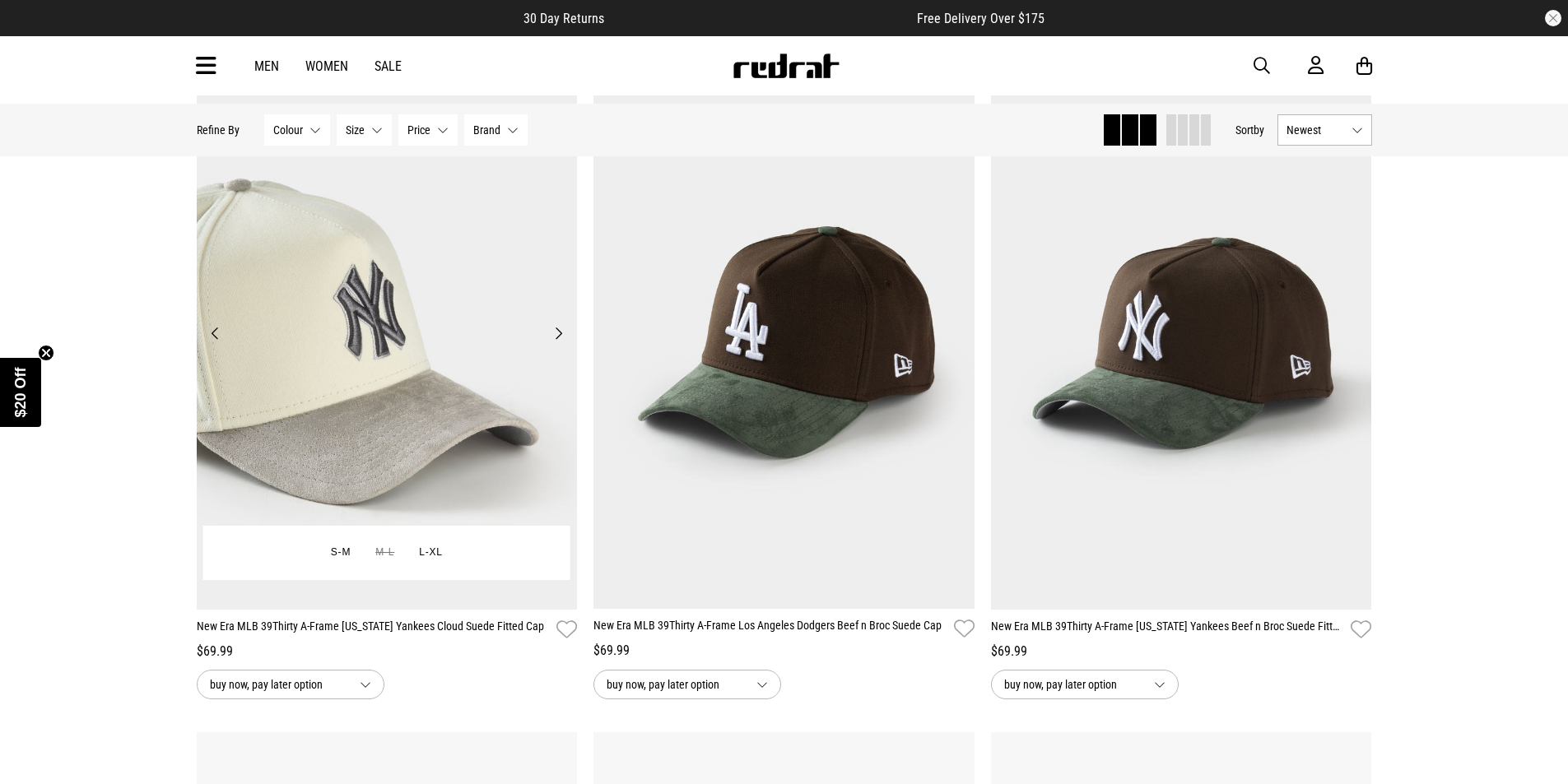
click at [549, 343] on button "Next" at bounding box center [558, 333] width 20 height 19
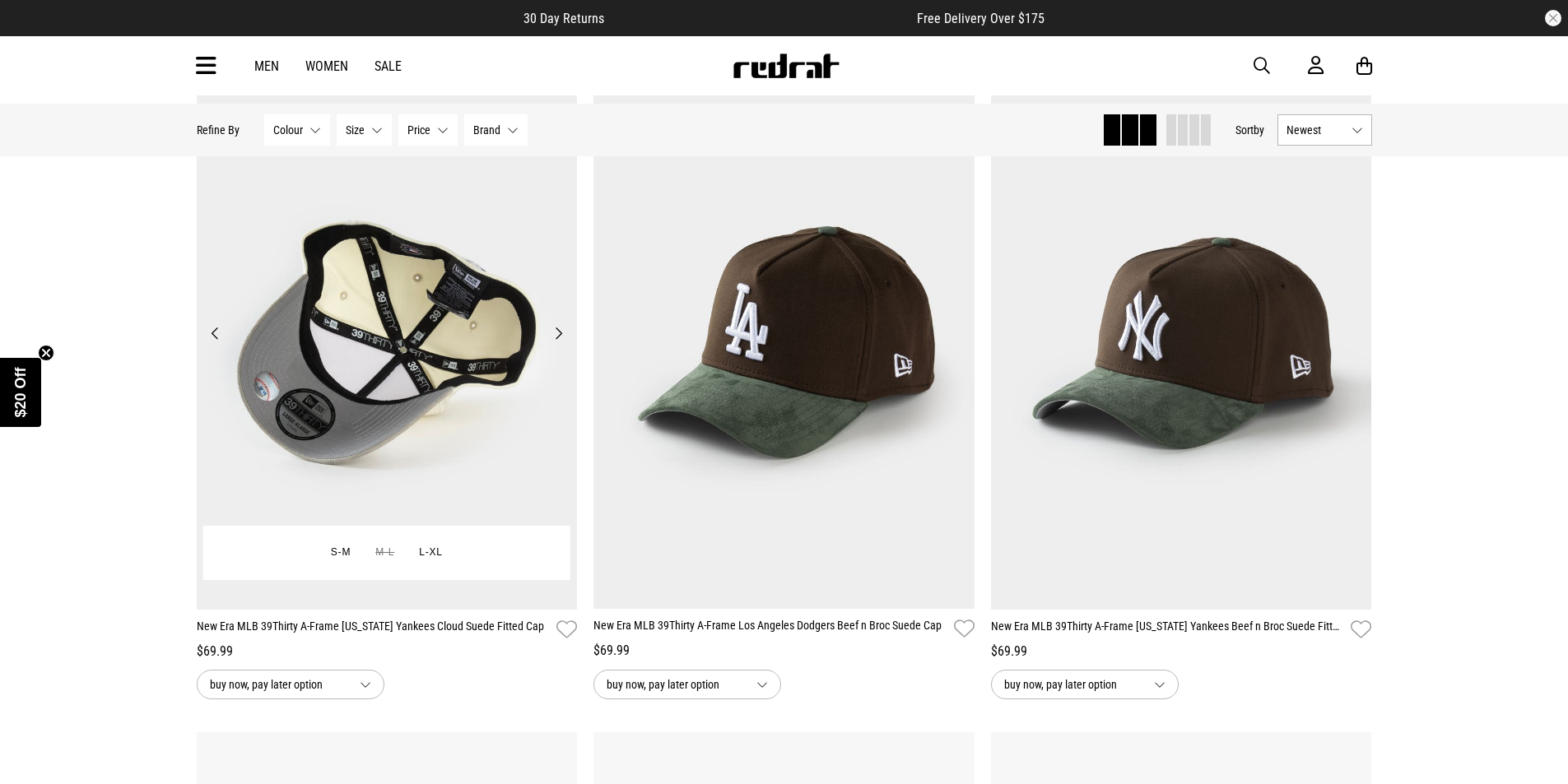
click at [554, 343] on button "Next" at bounding box center [558, 333] width 20 height 19
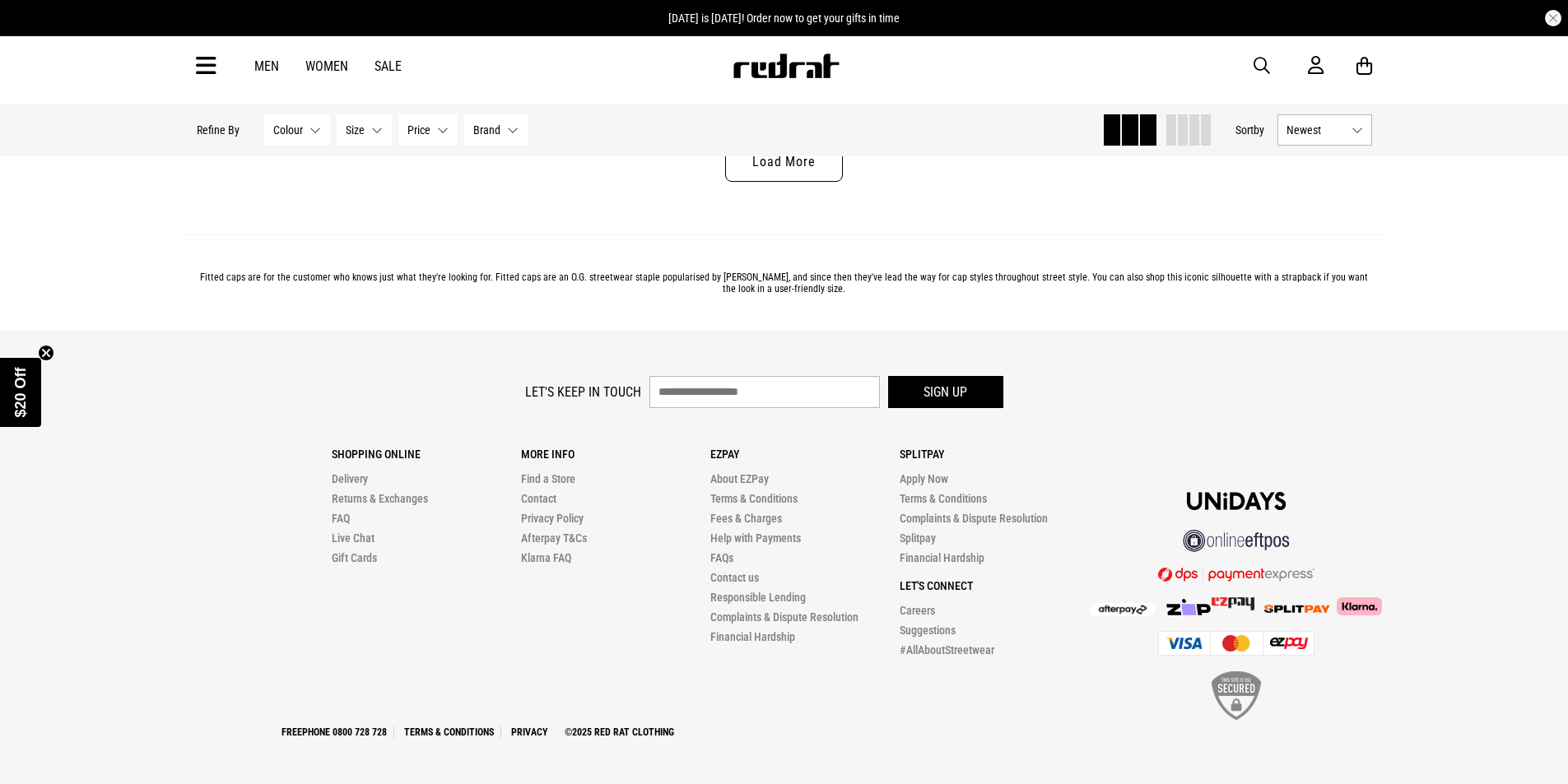
scroll to position [5487, 0]
click at [811, 182] on link "Load More" at bounding box center [783, 161] width 117 height 40
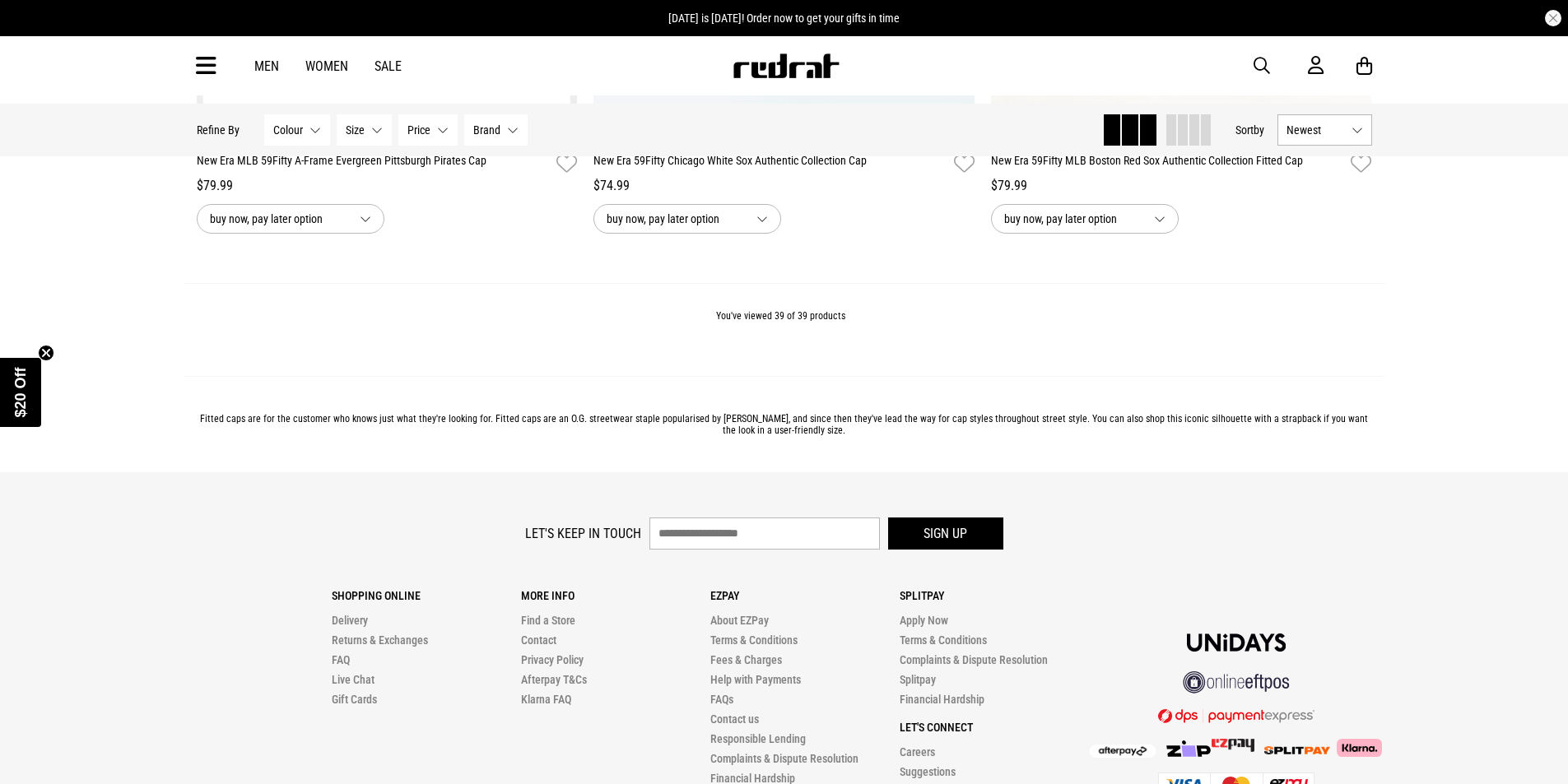
click at [452, 72] on button "8 1/8" at bounding box center [477, 57] width 50 height 30
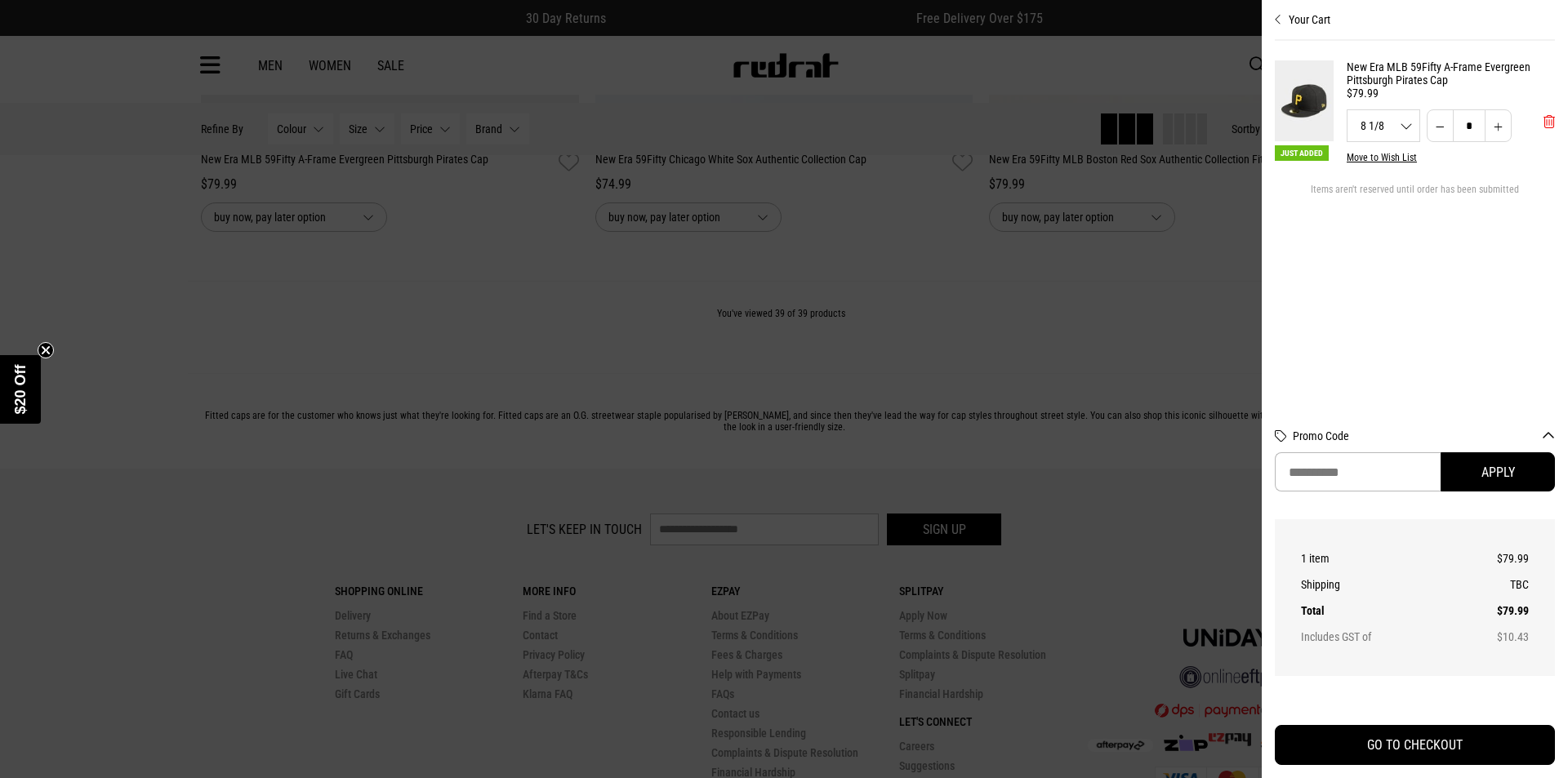
click at [1545, 130] on span "'Remove from cart" at bounding box center [1549, 122] width 11 height 15
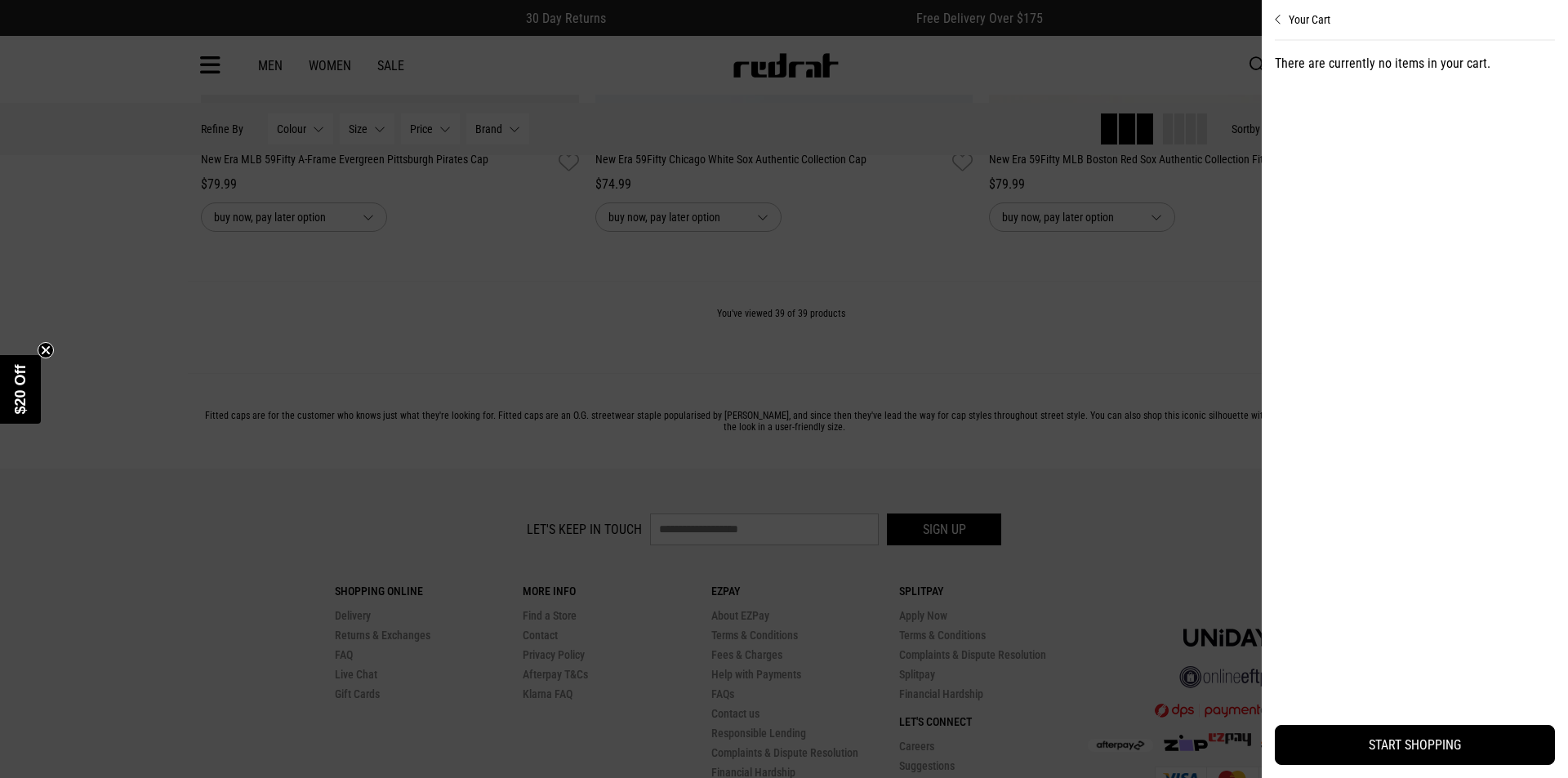
click at [1271, 250] on div "Your Cart There are currently no items in your cart. START SHOPPING" at bounding box center [1415, 389] width 307 height 778
click at [957, 276] on div at bounding box center [784, 389] width 1568 height 778
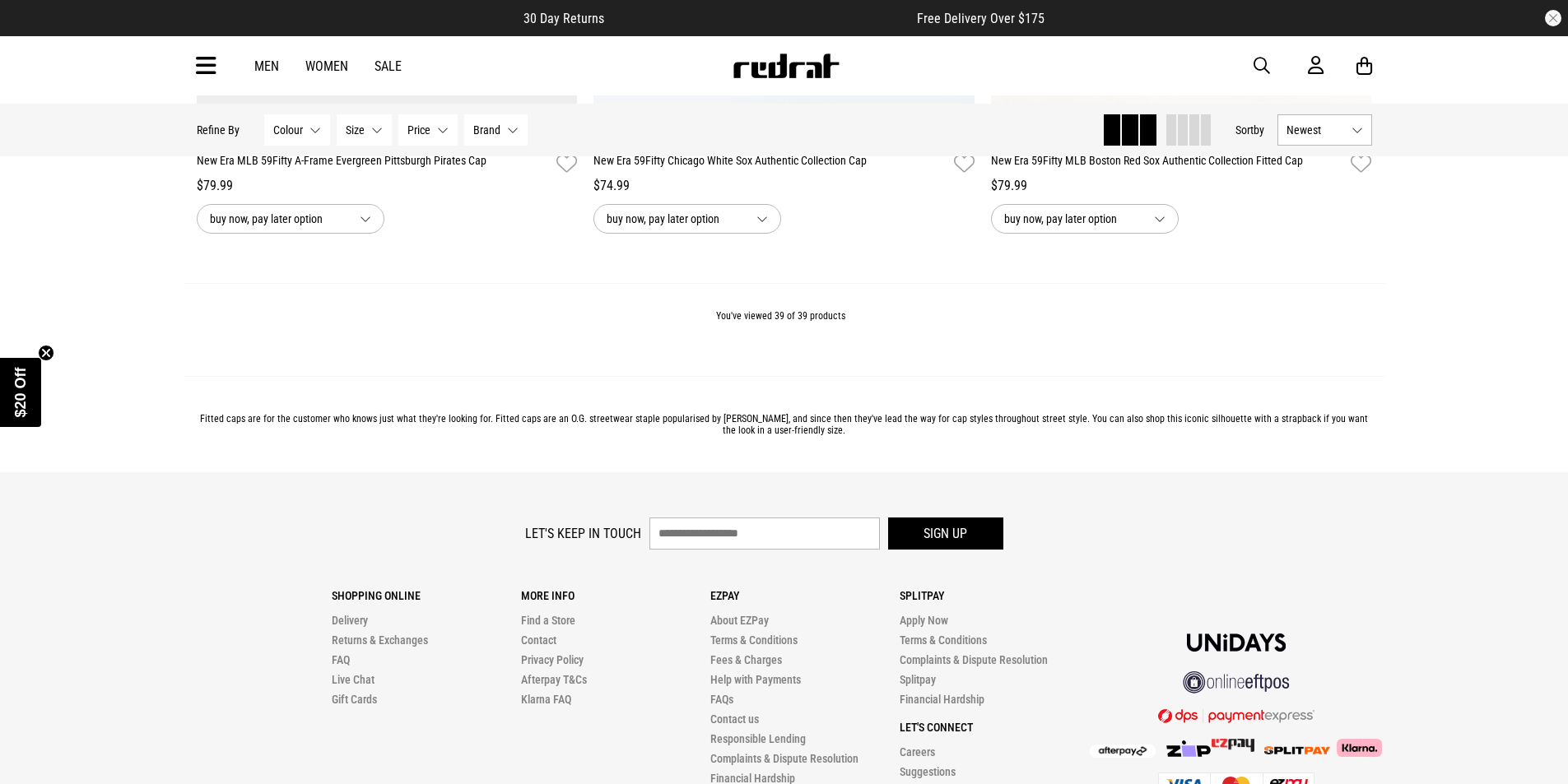
scroll to position [9217, 0]
